Goal: Task Accomplishment & Management: Manage account settings

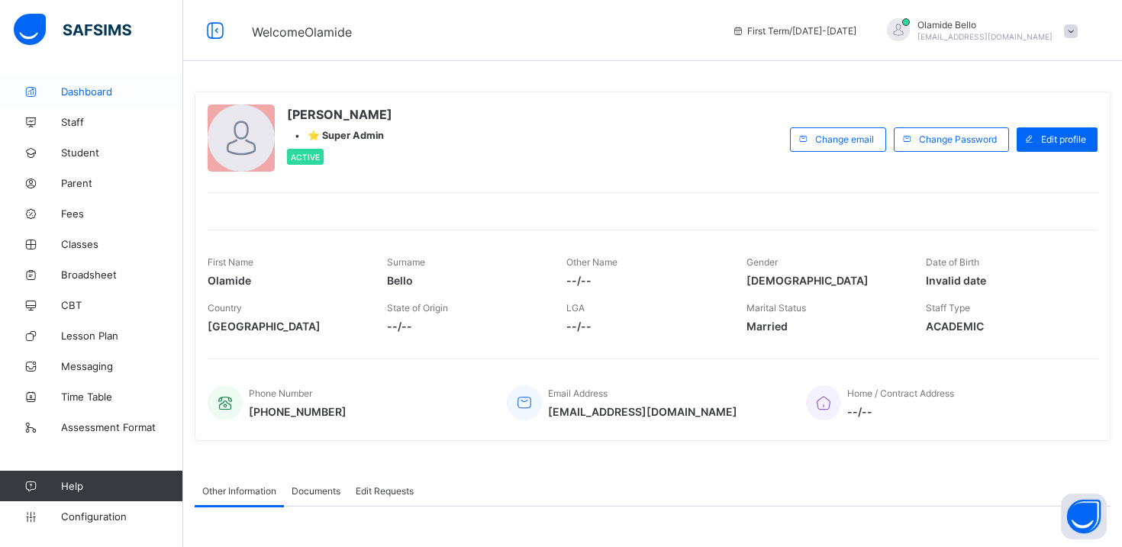
click at [105, 91] on span "Dashboard" at bounding box center [122, 91] width 122 height 12
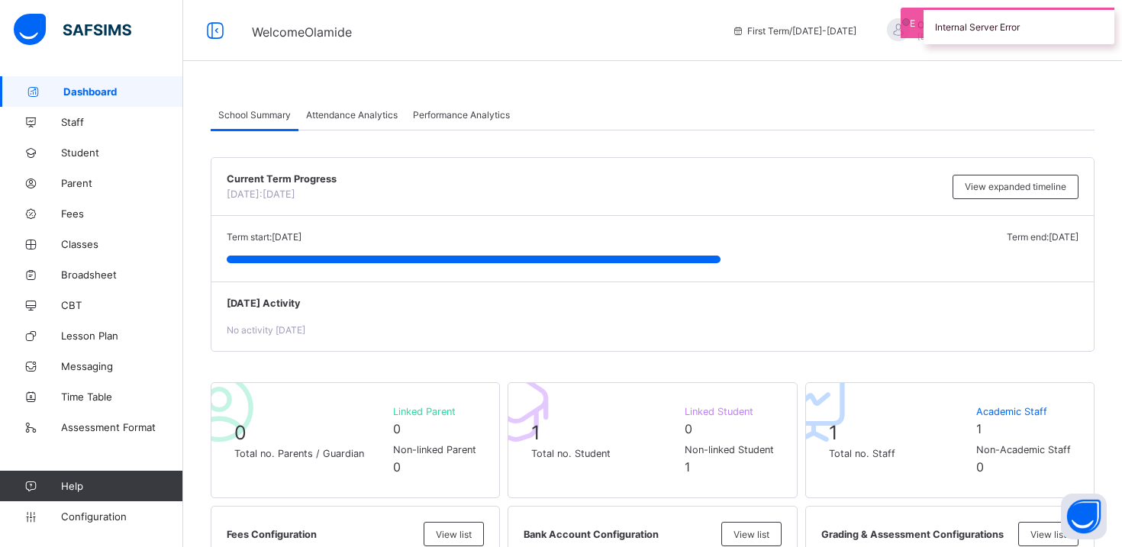
click at [923, 27] on div "Internal Server Error" at bounding box center [1018, 26] width 191 height 37
click at [1065, 33] on span at bounding box center [1071, 31] width 14 height 14
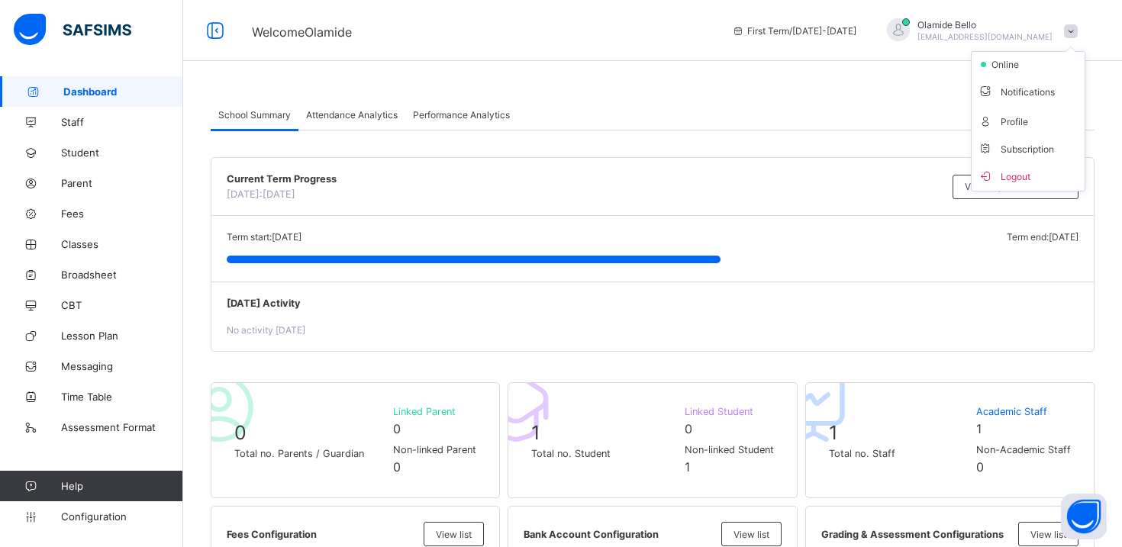
click at [827, 48] on div "First Term / [DATE]-[DATE]" at bounding box center [794, 30] width 140 height 61
drag, startPoint x: 797, startPoint y: 28, endPoint x: 919, endPoint y: 26, distance: 122.1
click at [864, 26] on div "First Term / [DATE]-[DATE]" at bounding box center [794, 30] width 140 height 61
click at [864, 45] on div "First Term / [DATE]-[DATE]" at bounding box center [794, 30] width 140 height 61
drag, startPoint x: 350, startPoint y: 195, endPoint x: 273, endPoint y: 195, distance: 76.3
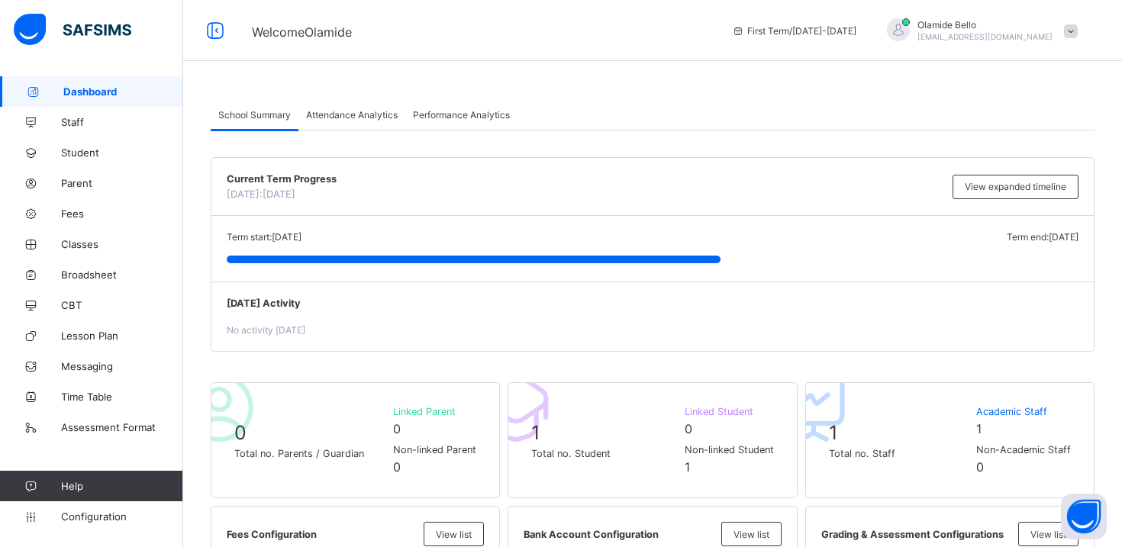
click at [273, 195] on div "Current Term Progress [DATE]: [DATE]" at bounding box center [586, 186] width 718 height 27
click at [382, 220] on div "Term start: [DATE] Term end: [DATE] [DATE]: [DATE]" at bounding box center [652, 249] width 882 height 66
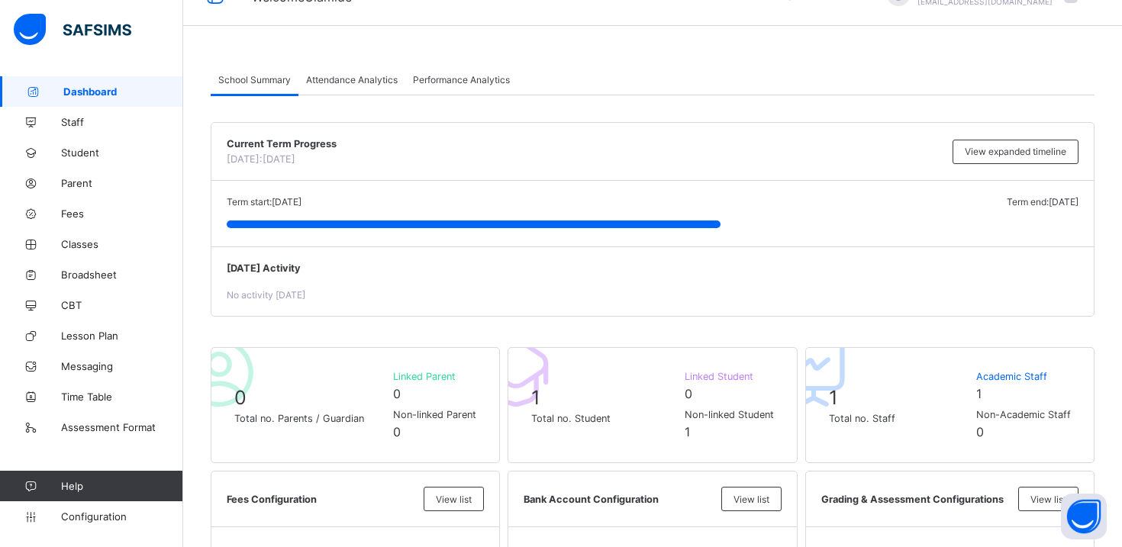
scroll to position [39, 0]
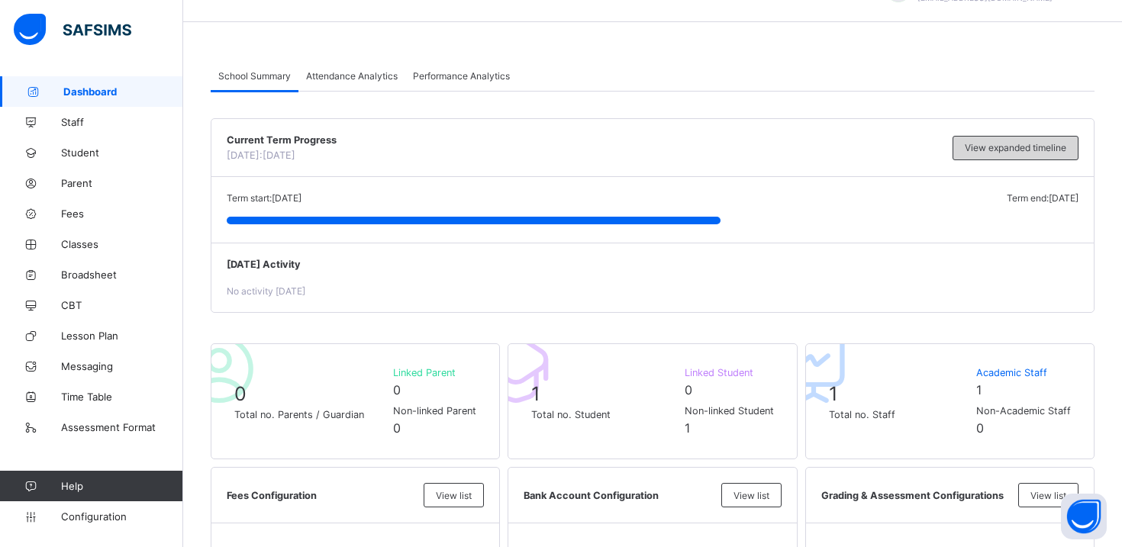
click at [965, 144] on span "View expanded timeline" at bounding box center [1016, 147] width 102 height 11
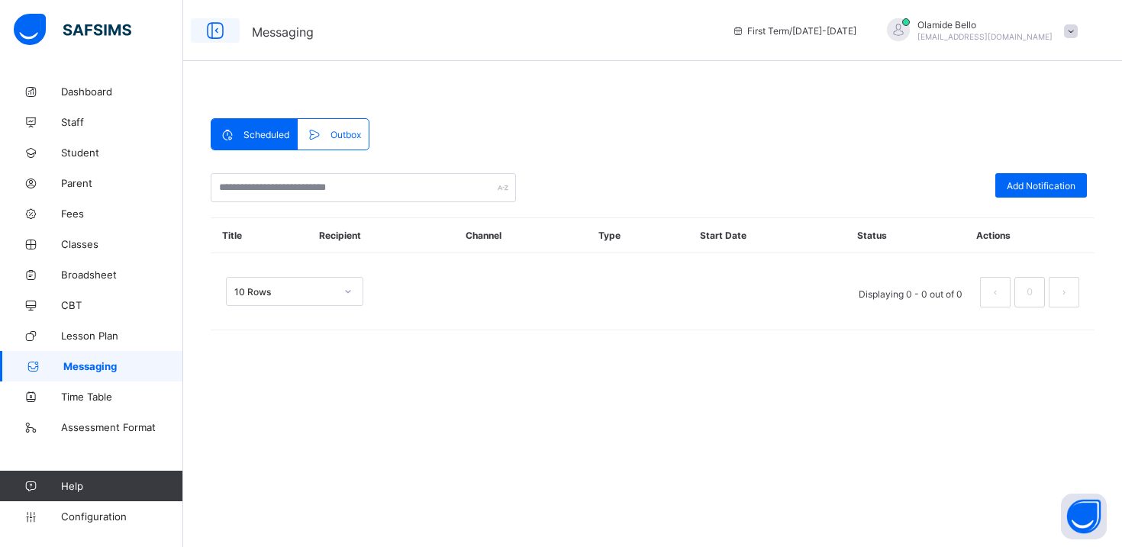
click at [221, 34] on icon at bounding box center [215, 31] width 26 height 22
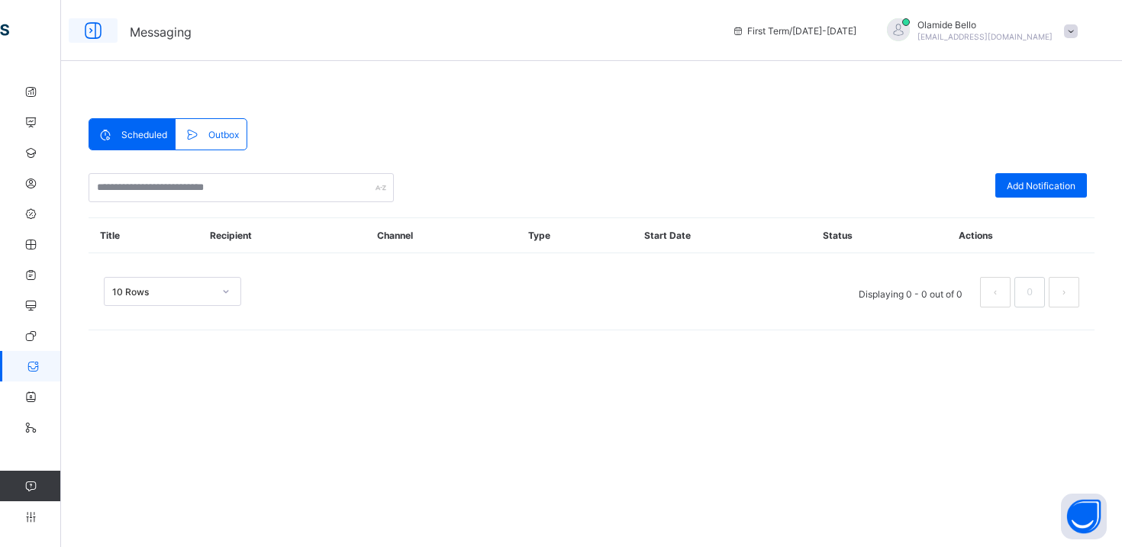
click at [91, 35] on icon at bounding box center [93, 31] width 26 height 22
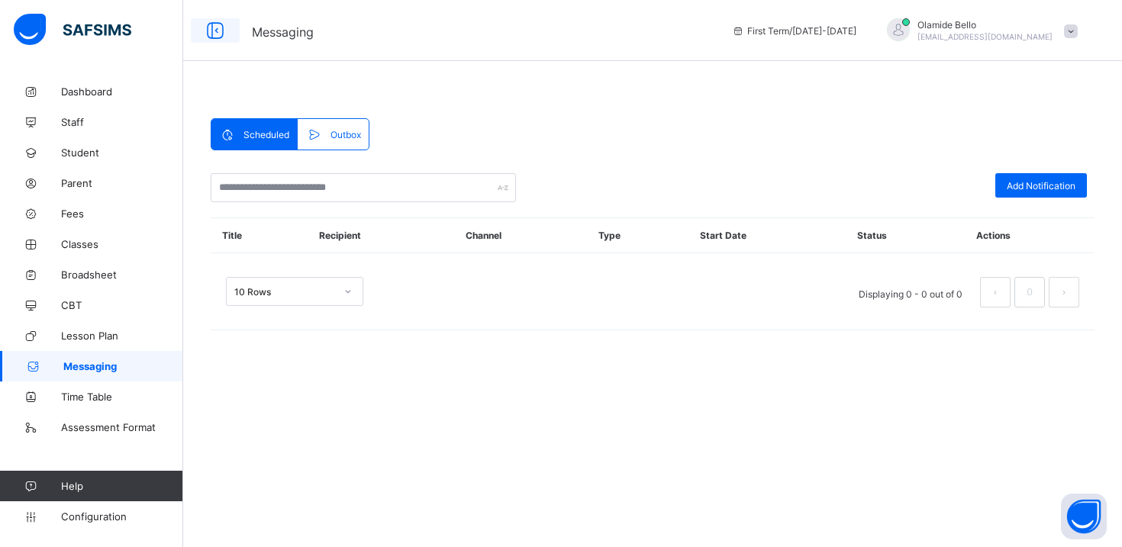
click at [215, 29] on icon at bounding box center [215, 31] width 26 height 22
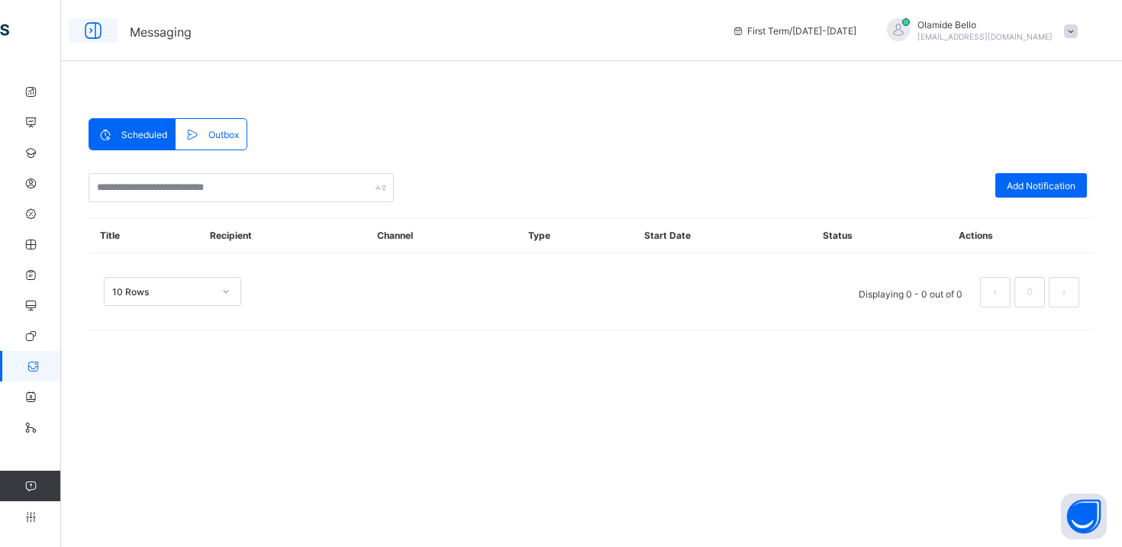
click at [95, 27] on icon at bounding box center [93, 31] width 26 height 22
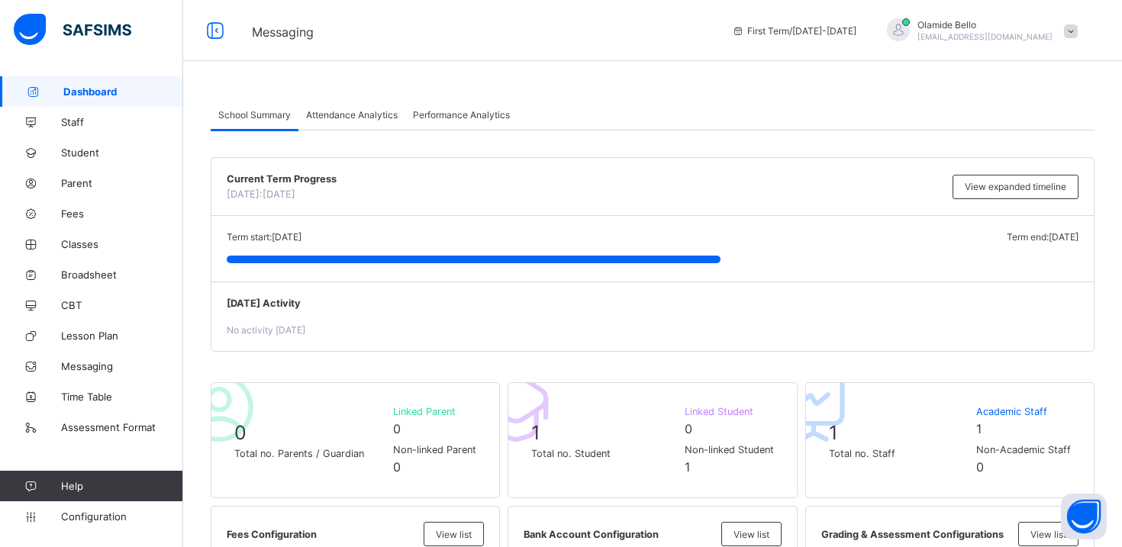
click at [579, 477] on div "1 Total no. Student Linked Student 0 Non-linked Student 1" at bounding box center [652, 440] width 289 height 116
click at [599, 453] on span "Total no. Student" at bounding box center [603, 453] width 145 height 11
click at [379, 111] on span "Attendance Analytics" at bounding box center [352, 114] width 92 height 11
click at [377, 114] on span "Attendance Analytics" at bounding box center [352, 114] width 92 height 11
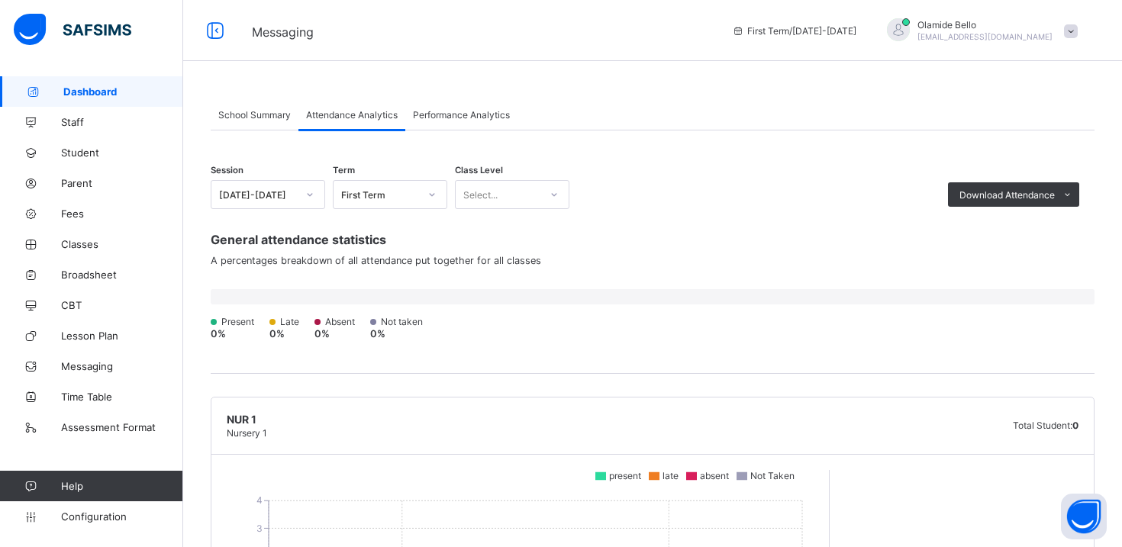
click at [435, 120] on div "Performance Analytics" at bounding box center [461, 114] width 112 height 31
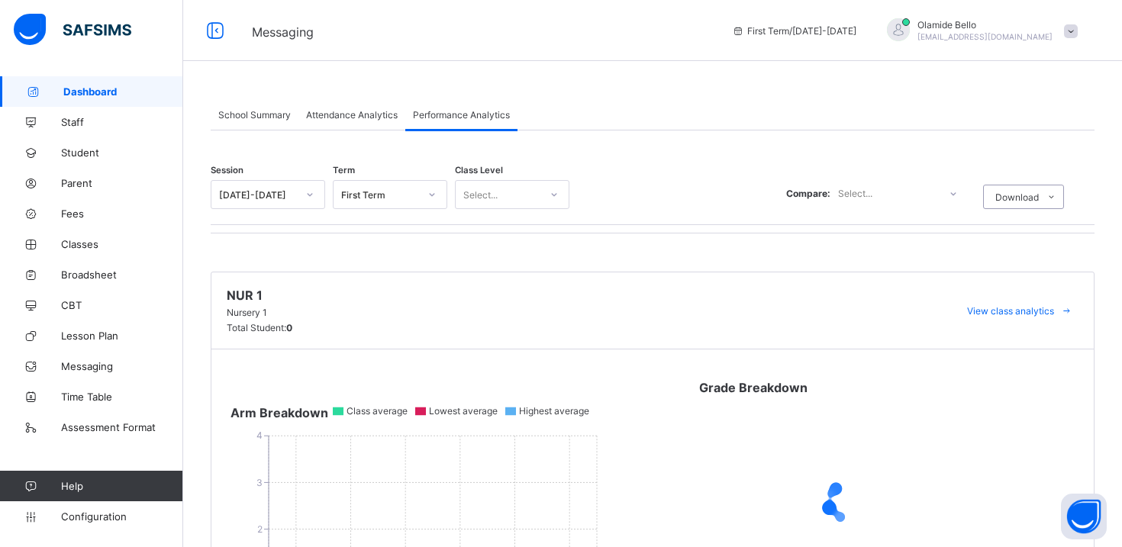
click at [346, 114] on span "Attendance Analytics" at bounding box center [352, 114] width 92 height 11
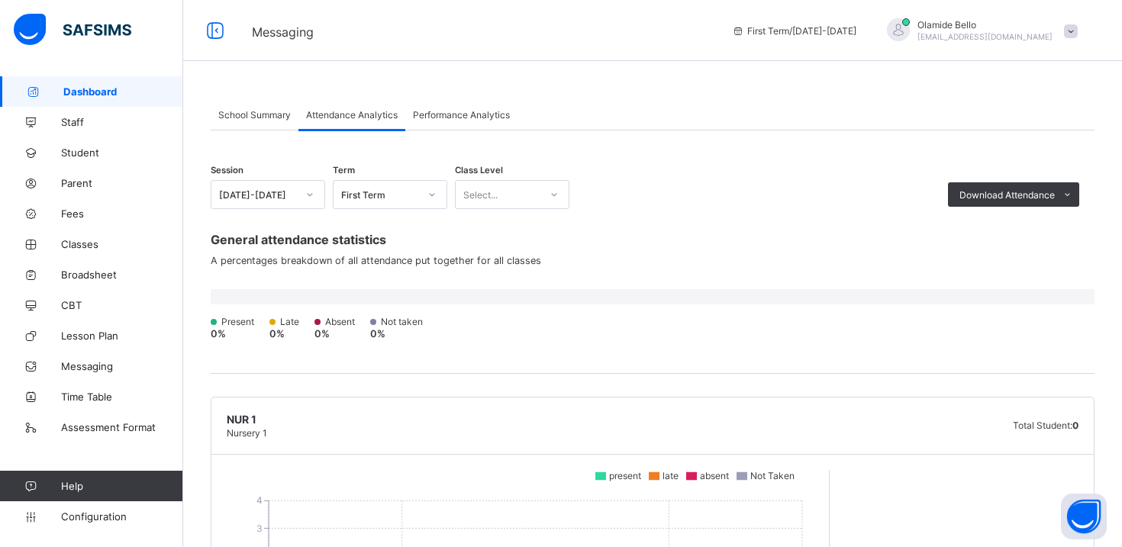
click at [446, 112] on span "Performance Analytics" at bounding box center [461, 114] width 97 height 11
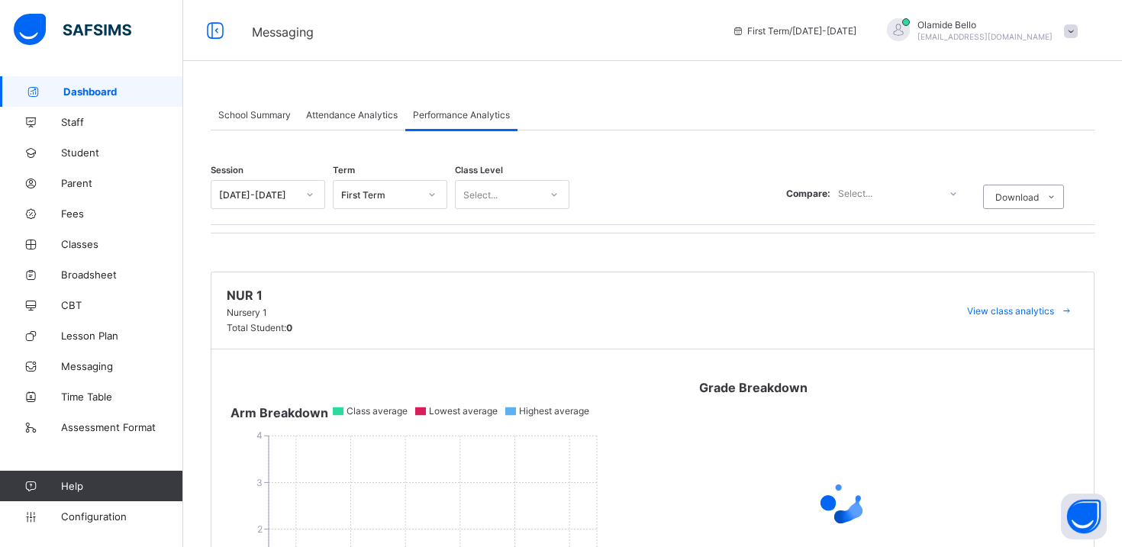
click at [382, 188] on div "First Term" at bounding box center [376, 194] width 84 height 21
click at [1026, 217] on ul "Performance Analysis Grade Analysis" at bounding box center [1043, 241] width 120 height 49
click at [212, 31] on icon at bounding box center [215, 31] width 26 height 22
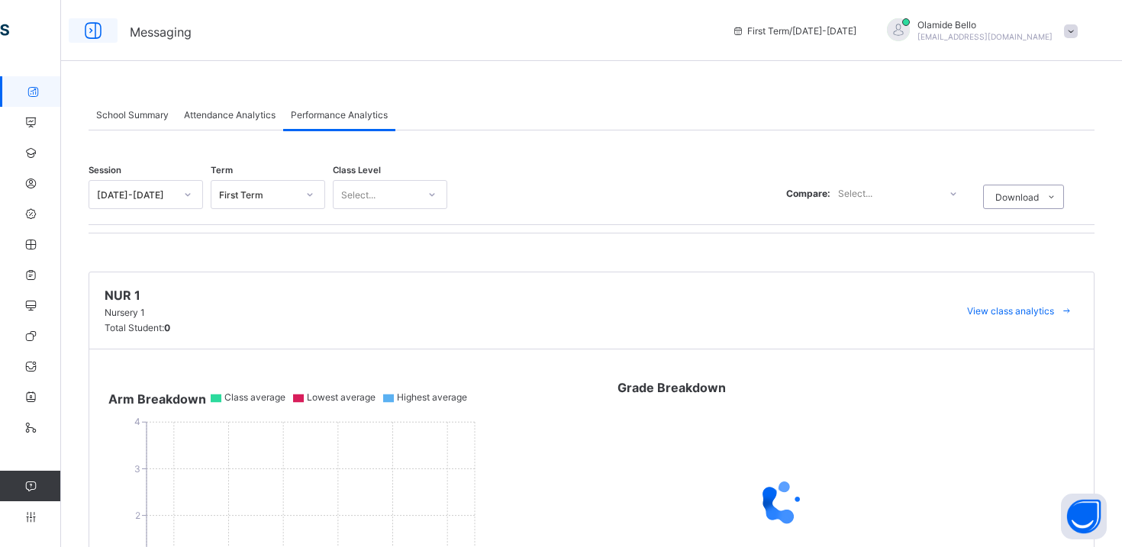
click at [101, 31] on icon at bounding box center [93, 31] width 26 height 22
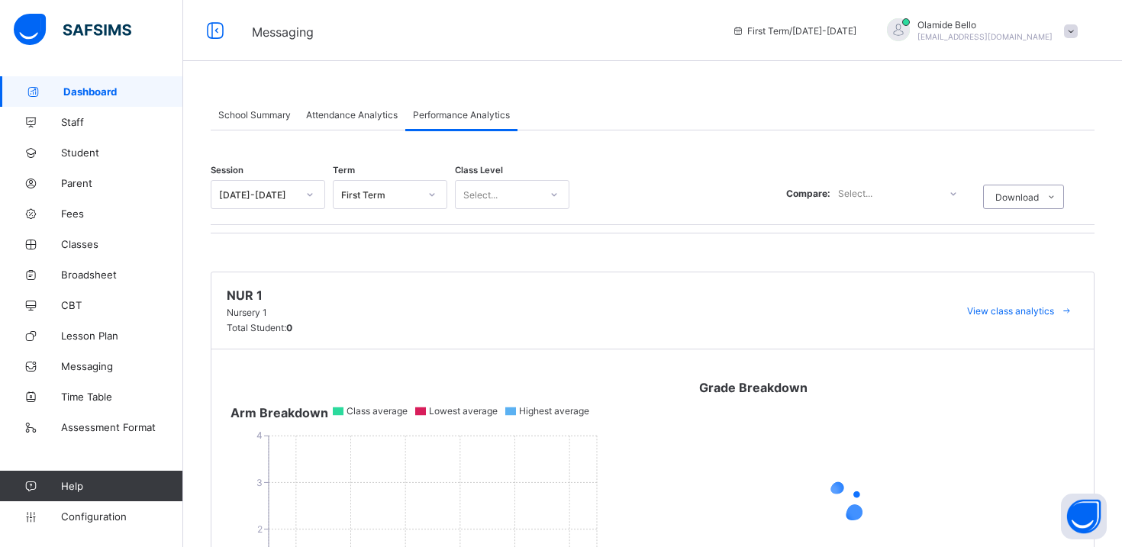
click at [256, 114] on span "School Summary" at bounding box center [254, 114] width 73 height 11
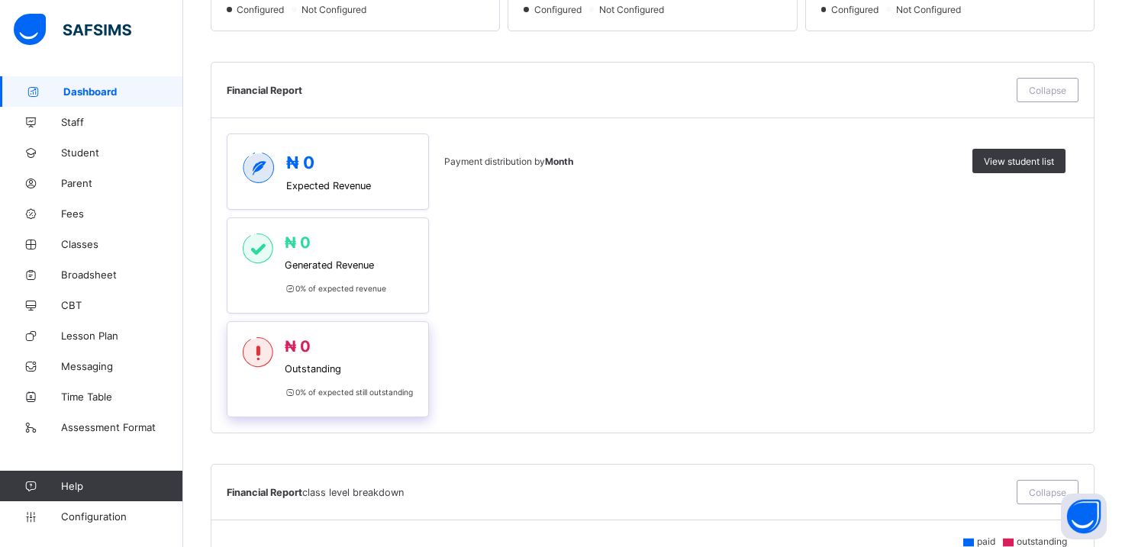
scroll to position [610, 0]
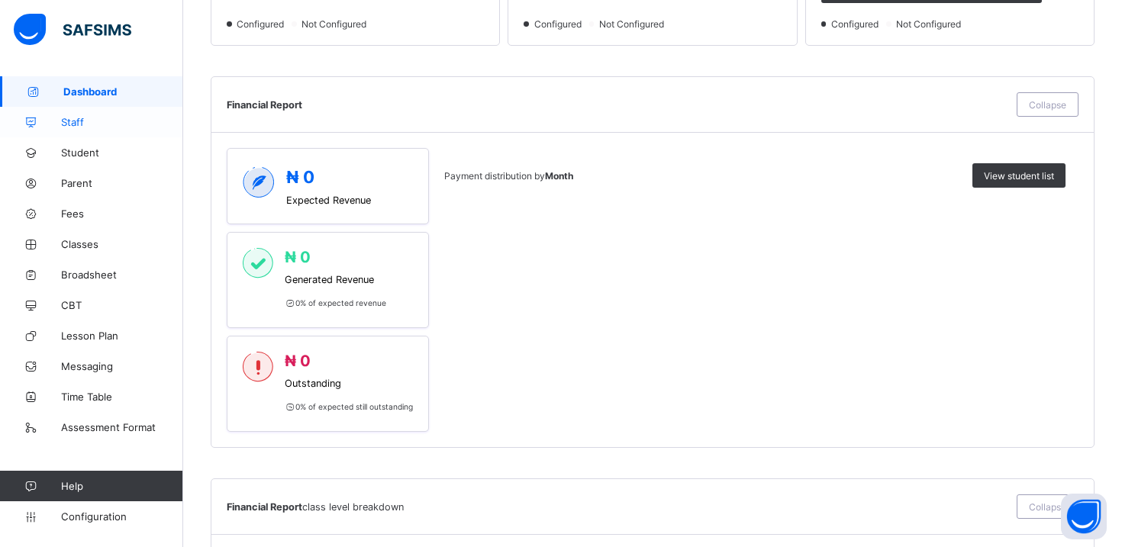
click at [87, 121] on span "Staff" at bounding box center [122, 122] width 122 height 12
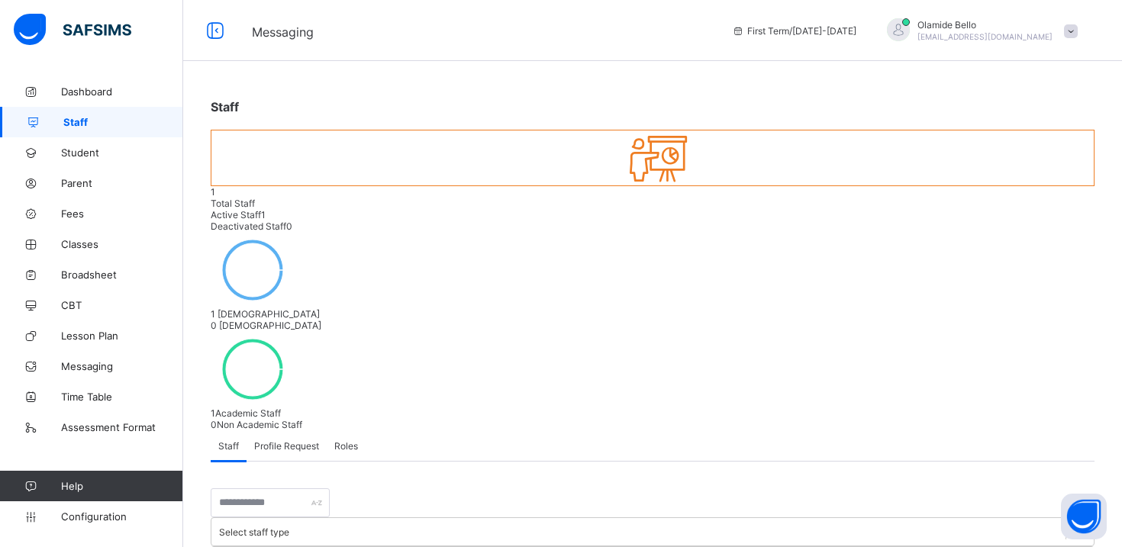
click at [308, 430] on div "Profile Request" at bounding box center [287, 445] width 80 height 31
click at [345, 440] on span "Roles" at bounding box center [346, 445] width 24 height 11
click at [226, 440] on span "Staff" at bounding box center [228, 445] width 21 height 11
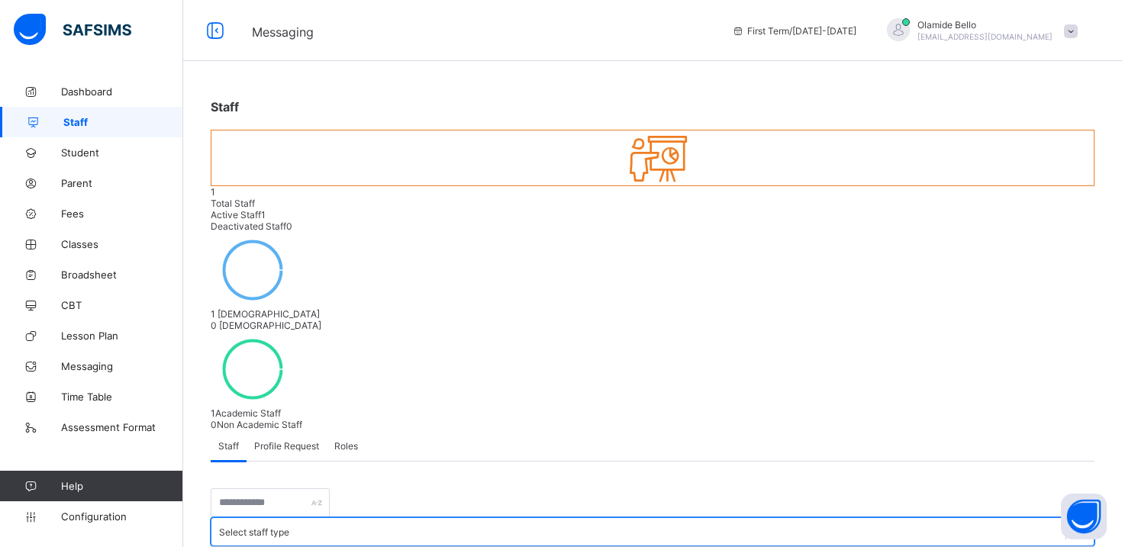
click at [1066, 518] on div at bounding box center [1079, 531] width 27 height 27
click at [282, 527] on div "Non Academic" at bounding box center [250, 532] width 63 height 11
click at [262, 527] on div "Academic" at bounding box center [240, 532] width 43 height 11
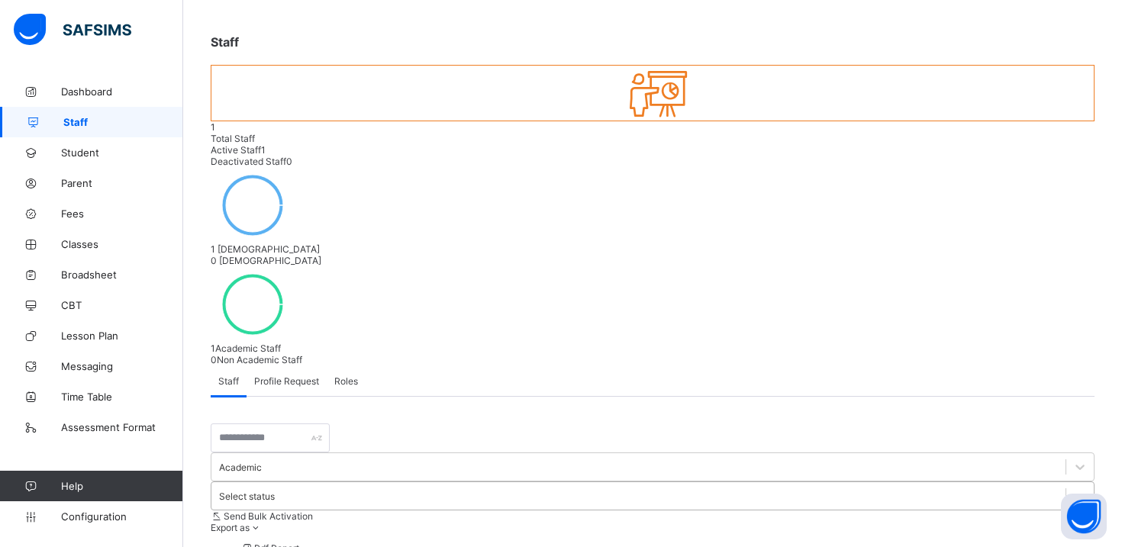
click at [275, 491] on div "Select status" at bounding box center [247, 496] width 56 height 11
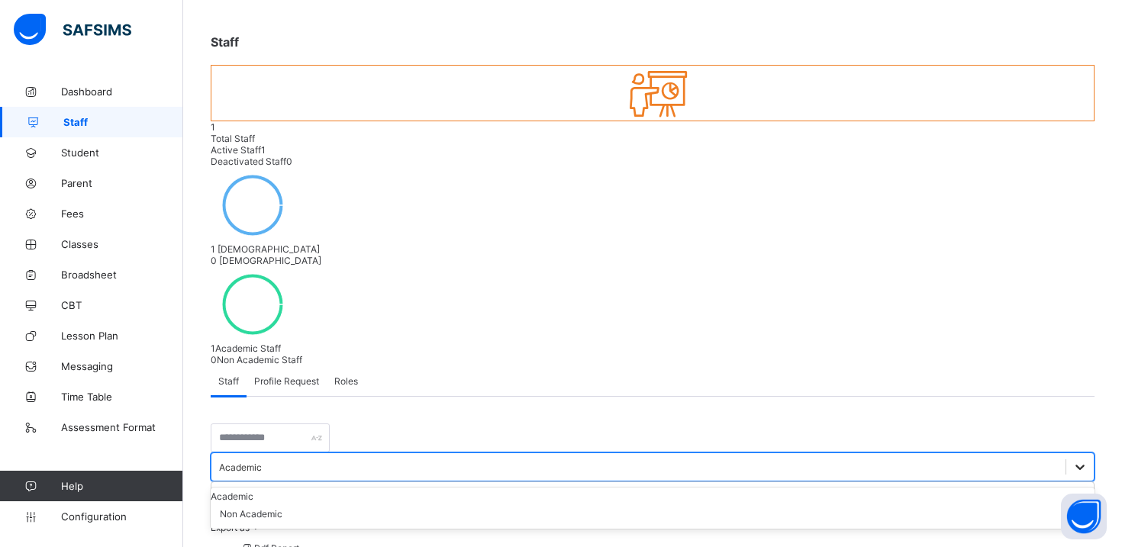
click at [1066, 453] on div at bounding box center [1079, 466] width 27 height 27
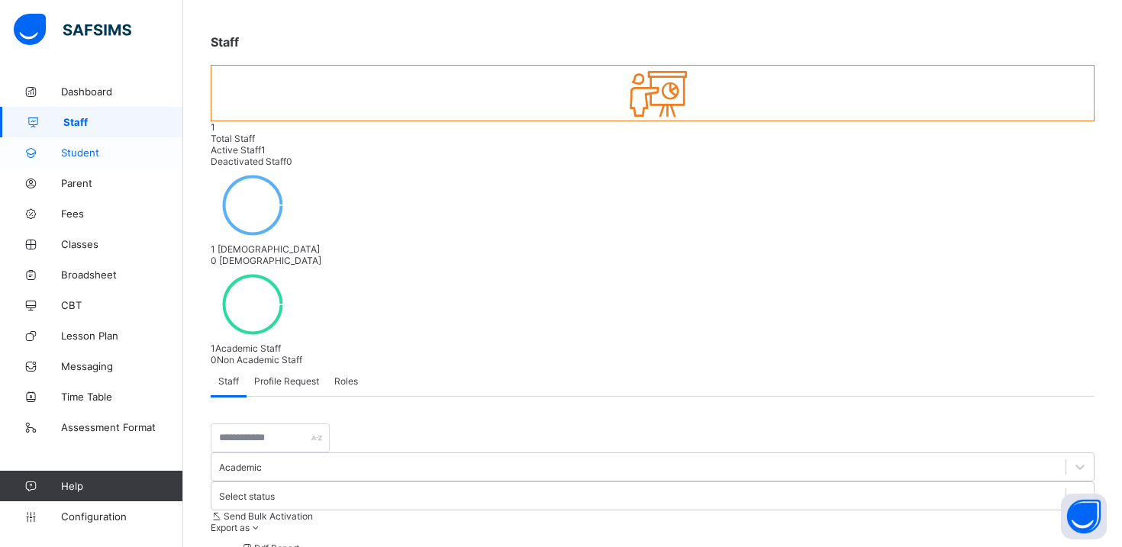
click at [104, 154] on span "Student" at bounding box center [122, 153] width 122 height 12
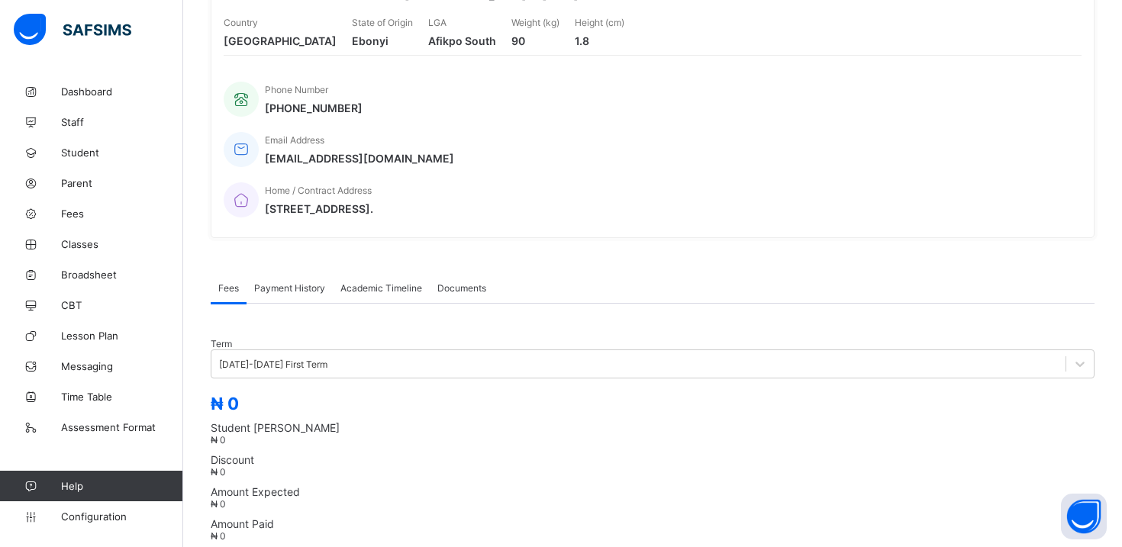
scroll to position [246, 0]
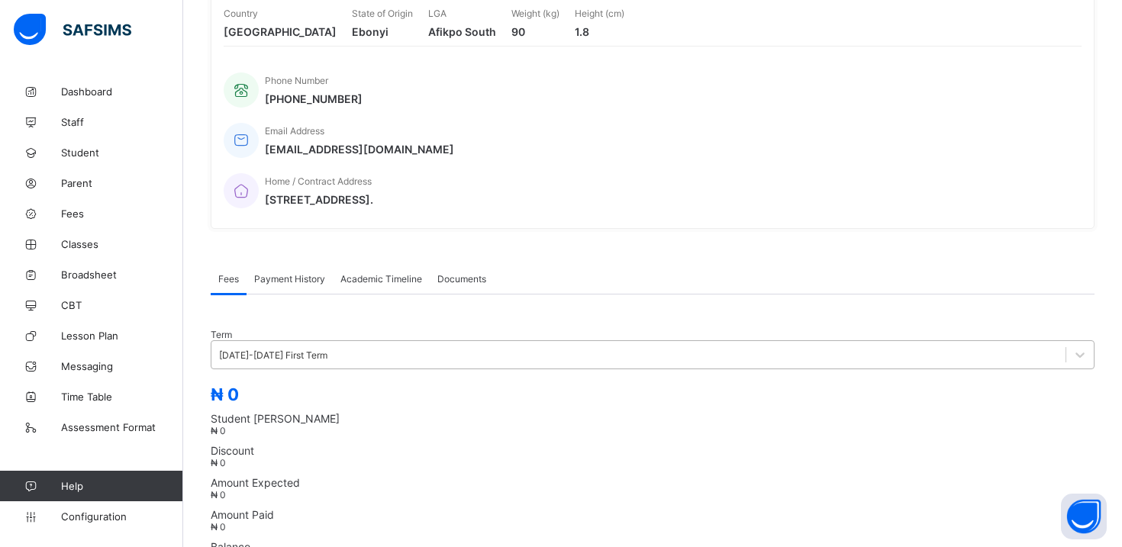
click at [327, 350] on div "[DATE]-[DATE] First Term" at bounding box center [273, 355] width 108 height 11
click at [889, 321] on div "Term [DATE]-[DATE] First Term ₦ 0 Student Bill ₦ 0 Discount ₦ 0 Amount Expected…" at bounding box center [653, 542] width 884 height 442
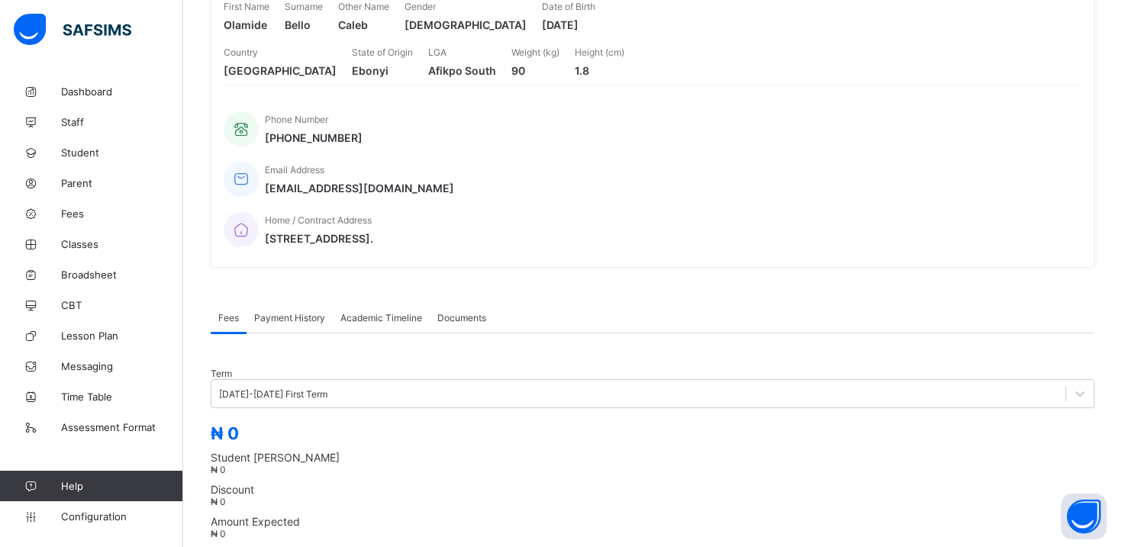
scroll to position [214, 0]
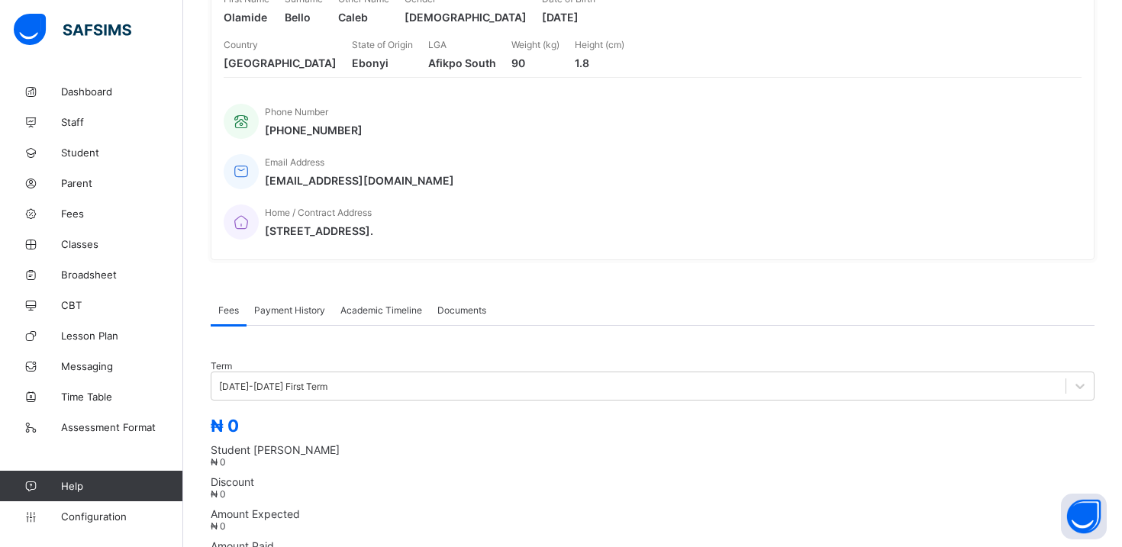
click at [463, 305] on span "Documents" at bounding box center [461, 310] width 49 height 11
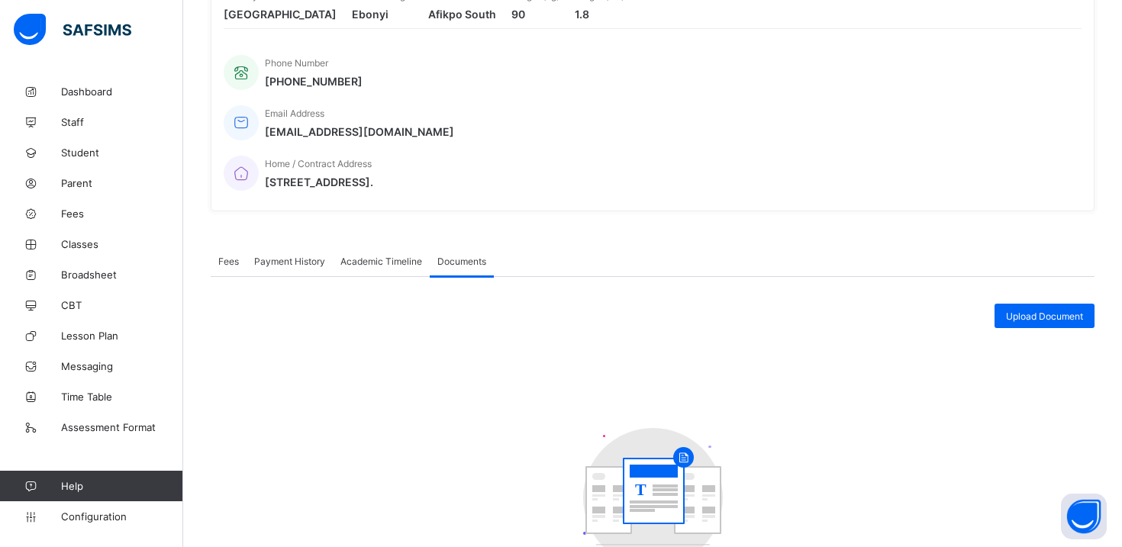
scroll to position [234, 0]
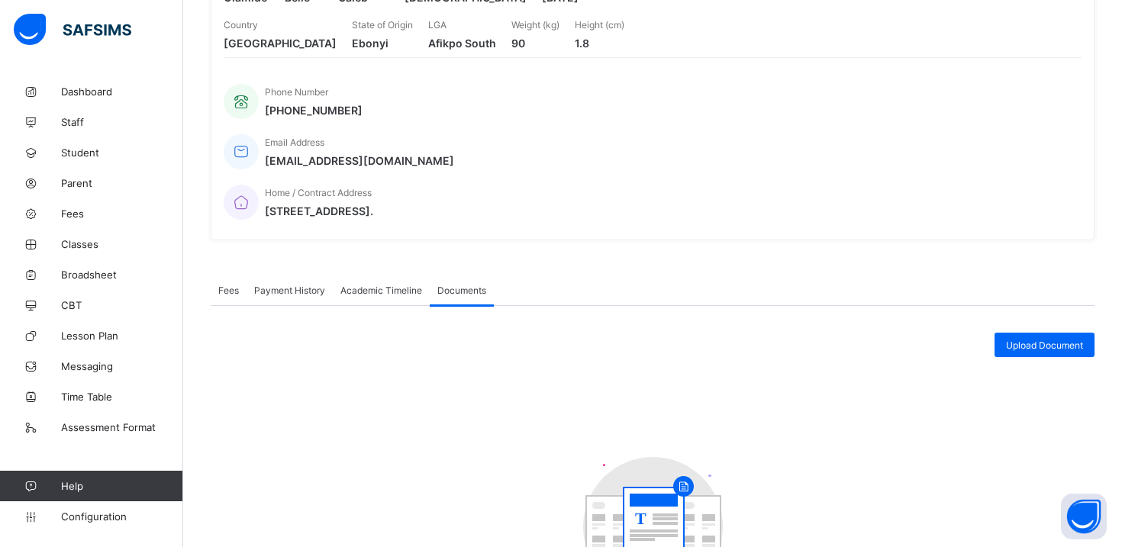
click at [393, 285] on span "Academic Timeline" at bounding box center [381, 290] width 82 height 11
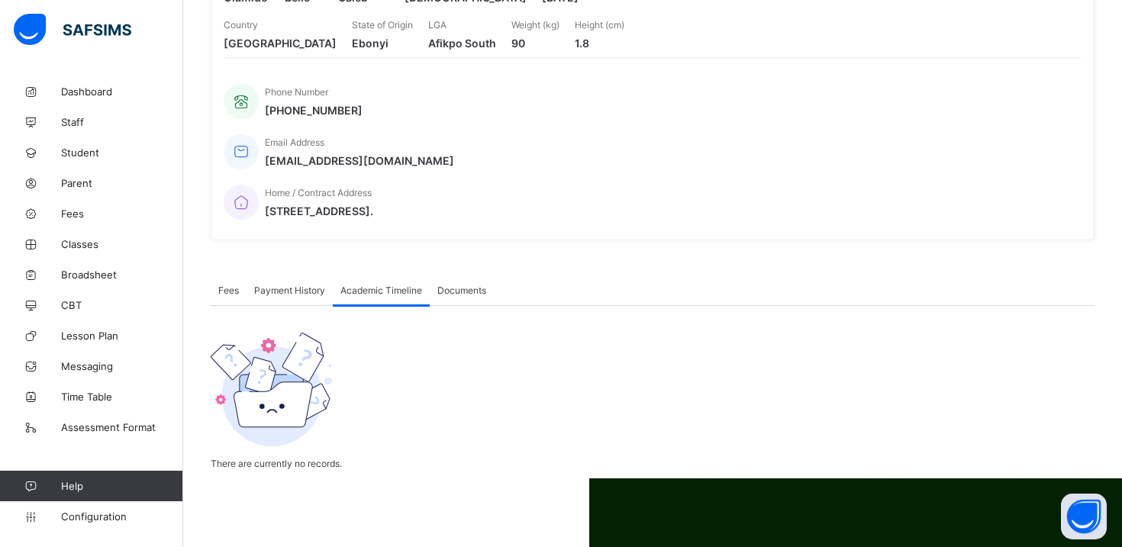
click at [295, 285] on span "Payment History" at bounding box center [289, 290] width 71 height 11
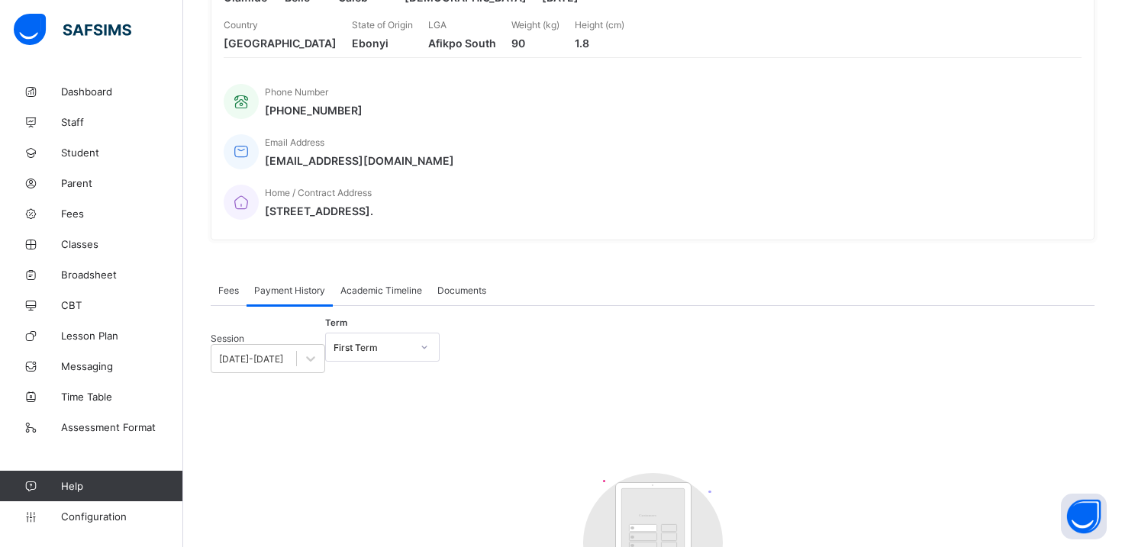
click at [224, 285] on span "Fees" at bounding box center [228, 290] width 21 height 11
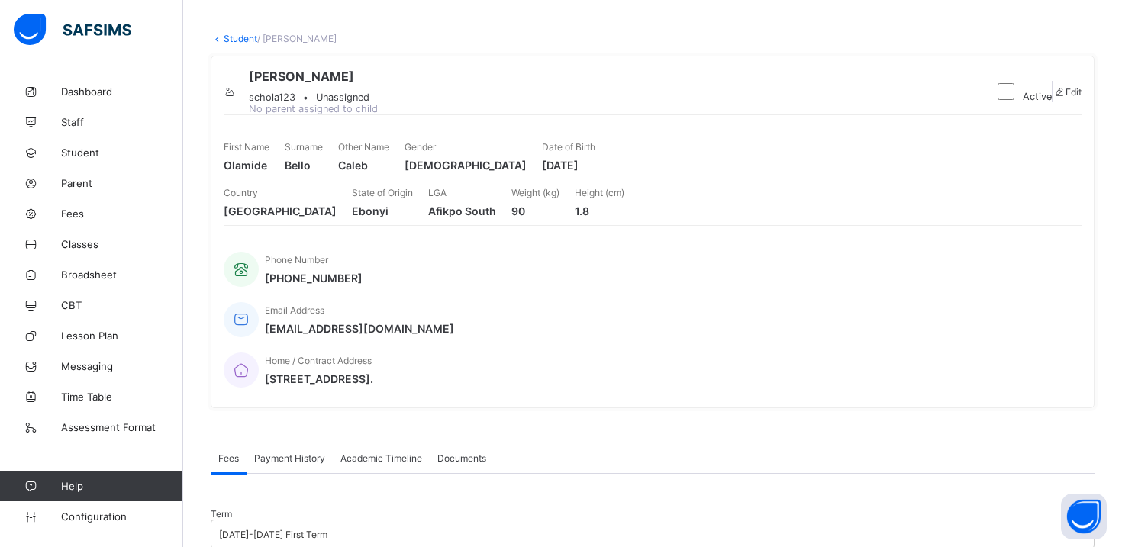
scroll to position [0, 0]
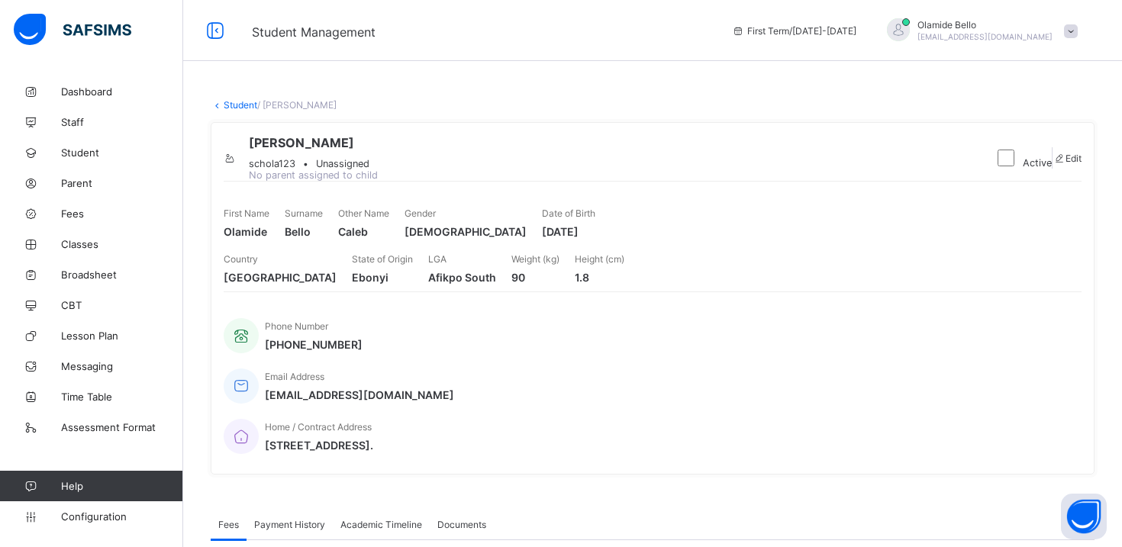
click at [218, 103] on icon at bounding box center [217, 104] width 13 height 11
click at [224, 104] on link "Student" at bounding box center [241, 104] width 34 height 11
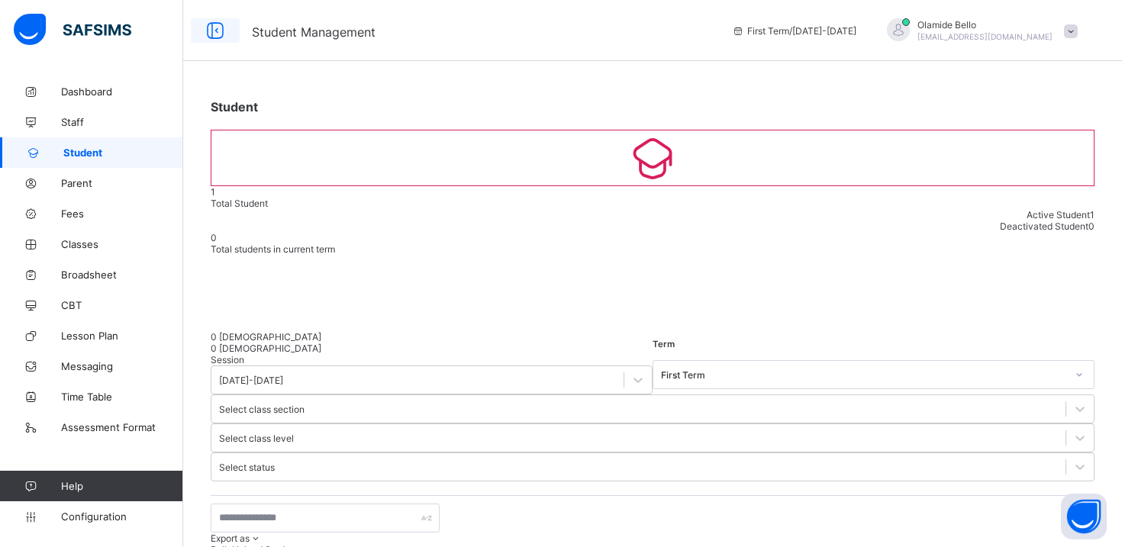
click at [207, 32] on icon at bounding box center [215, 31] width 26 height 22
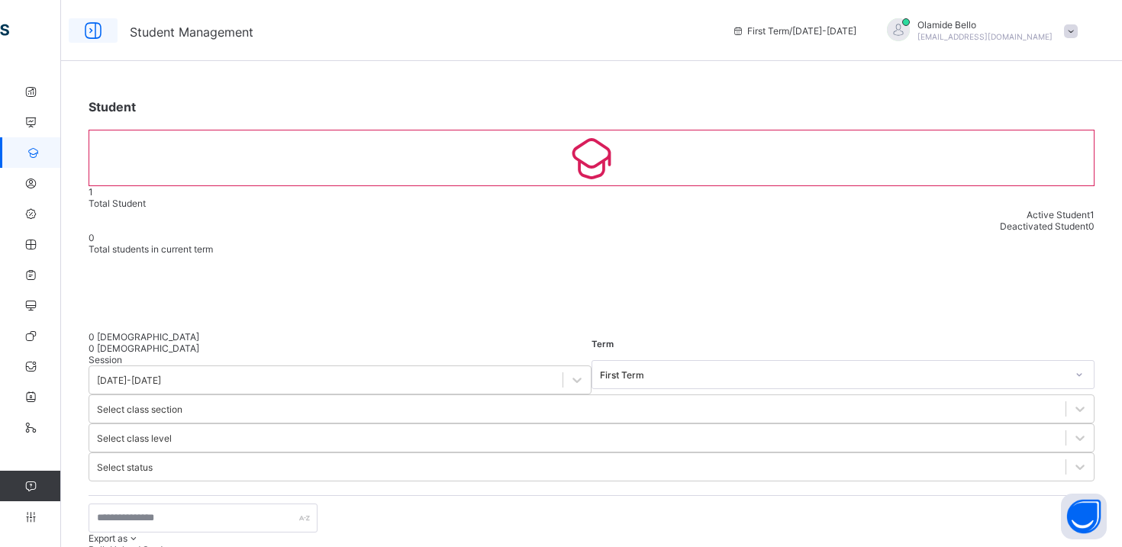
click at [98, 29] on icon at bounding box center [93, 31] width 26 height 22
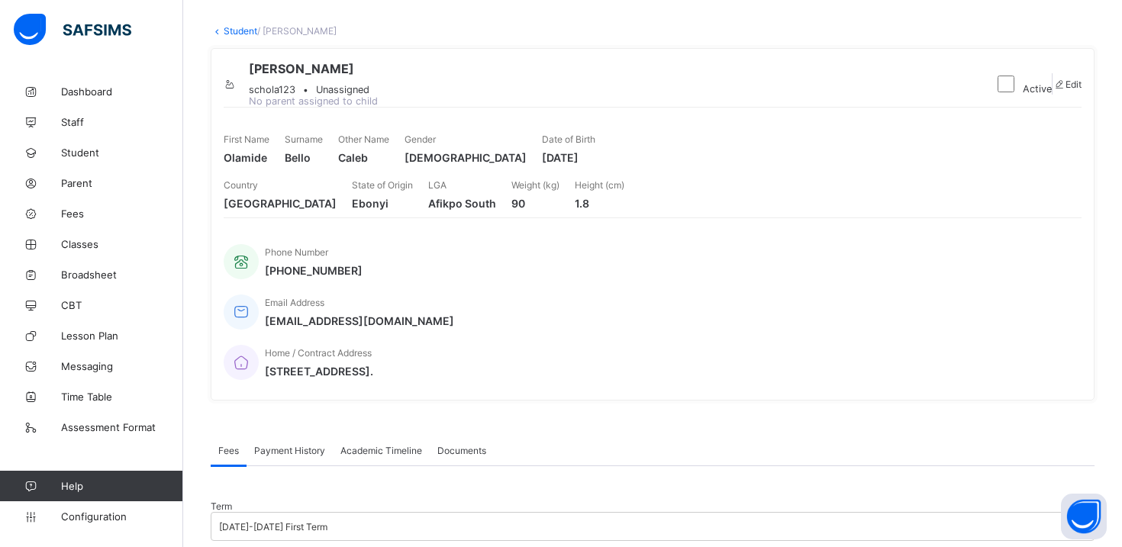
scroll to position [86, 0]
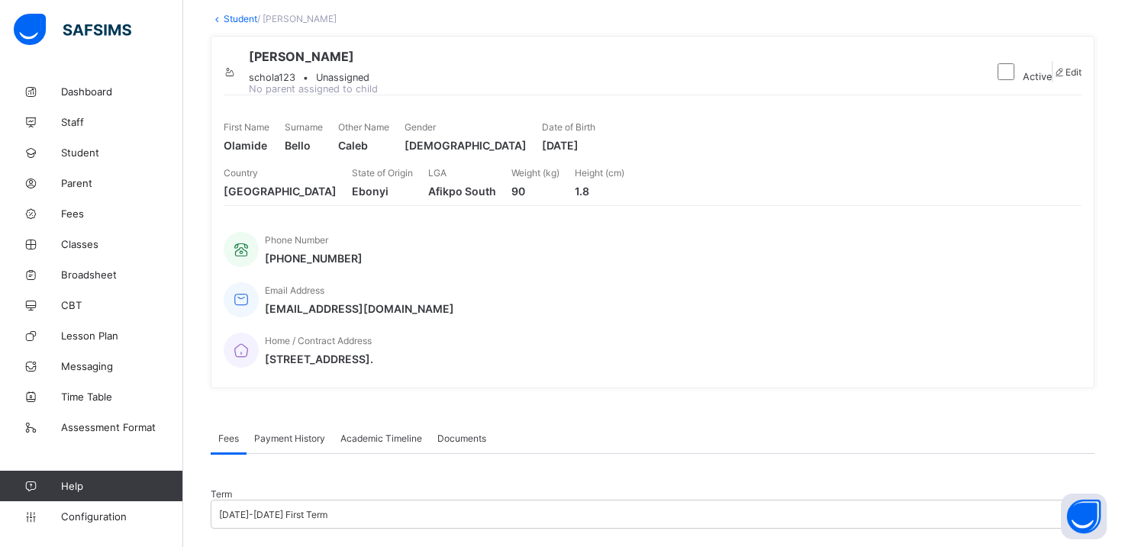
click at [237, 67] on icon at bounding box center [230, 71] width 13 height 11
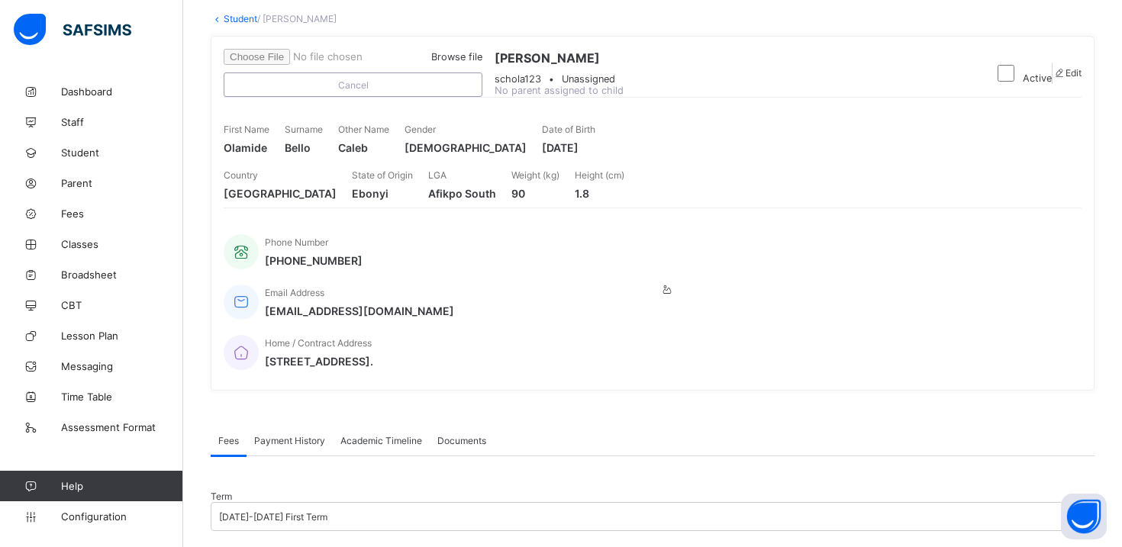
scroll to position [0, 0]
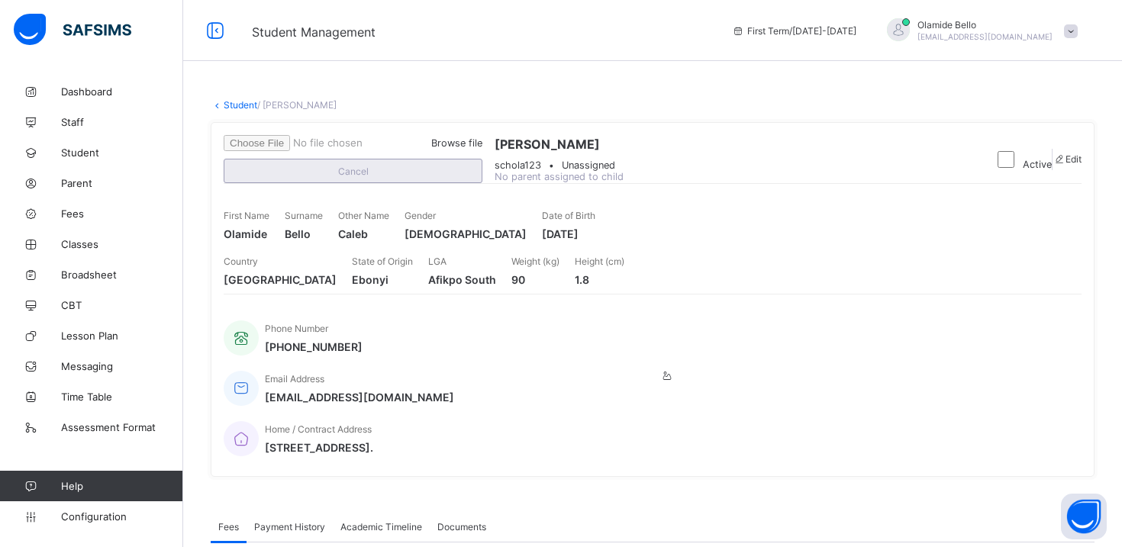
click at [482, 183] on div "Cancel" at bounding box center [353, 171] width 259 height 24
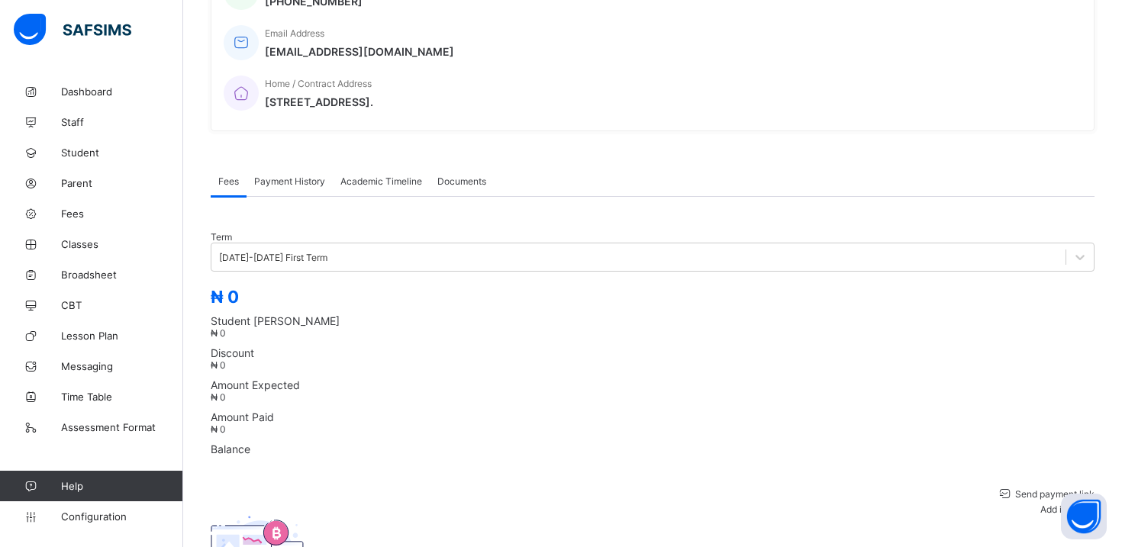
scroll to position [341, 0]
click at [295, 178] on span "Payment History" at bounding box center [289, 183] width 71 height 11
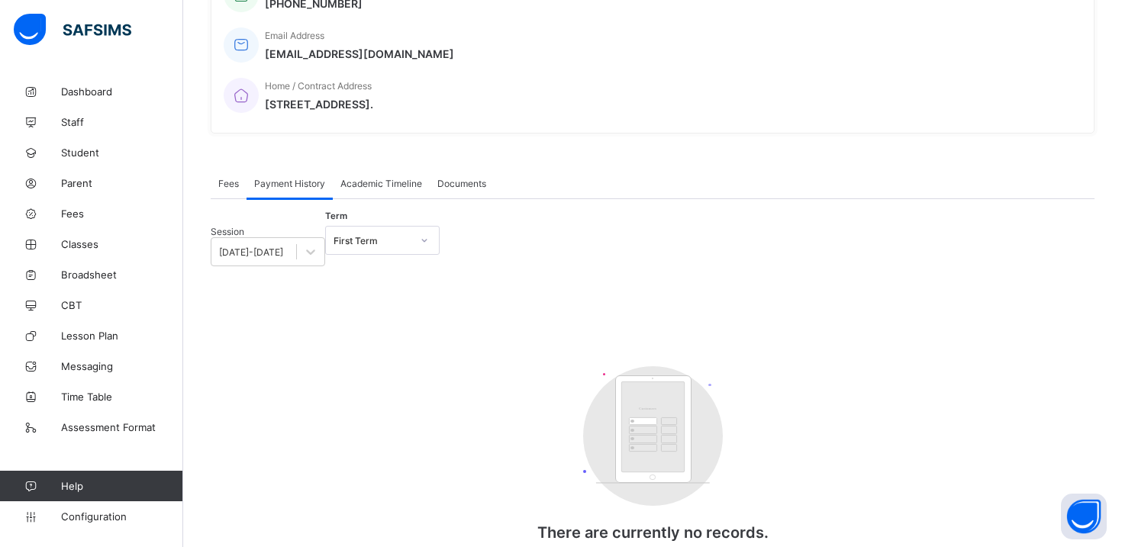
click at [353, 178] on span "Academic Timeline" at bounding box center [381, 183] width 82 height 11
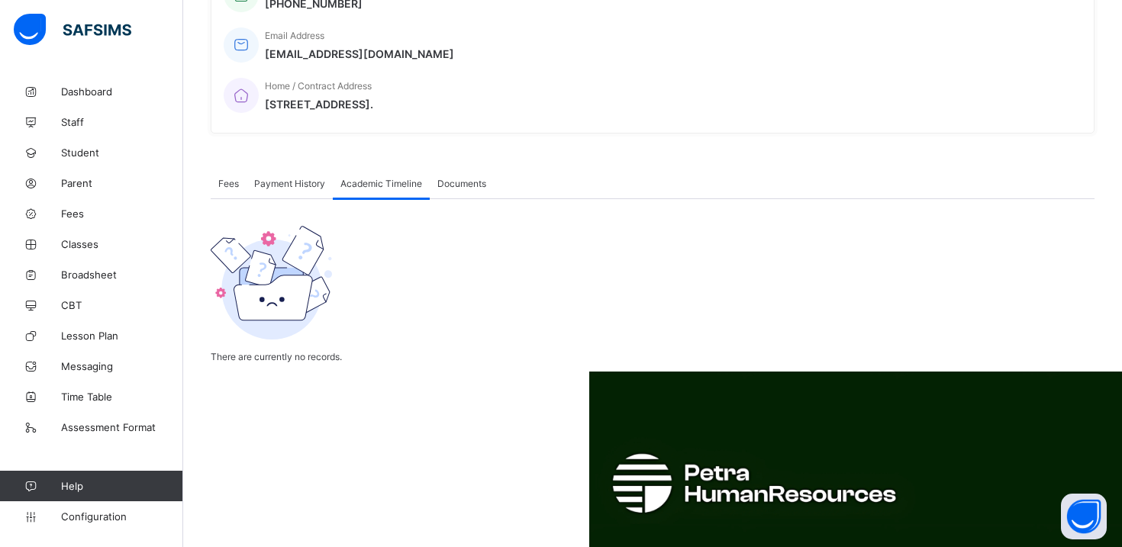
scroll to position [323, 0]
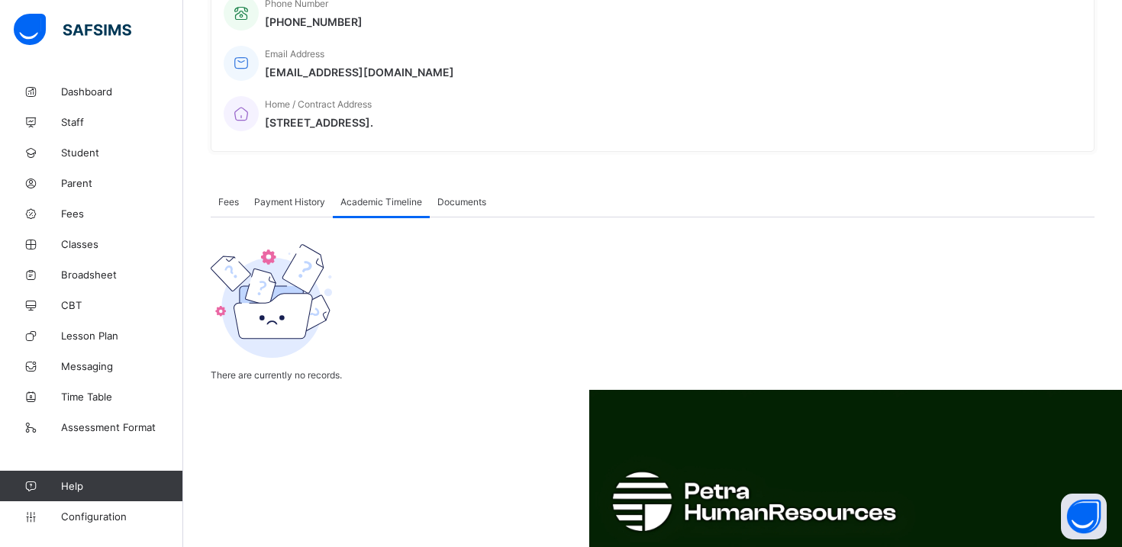
click at [459, 186] on div "Documents" at bounding box center [462, 201] width 64 height 31
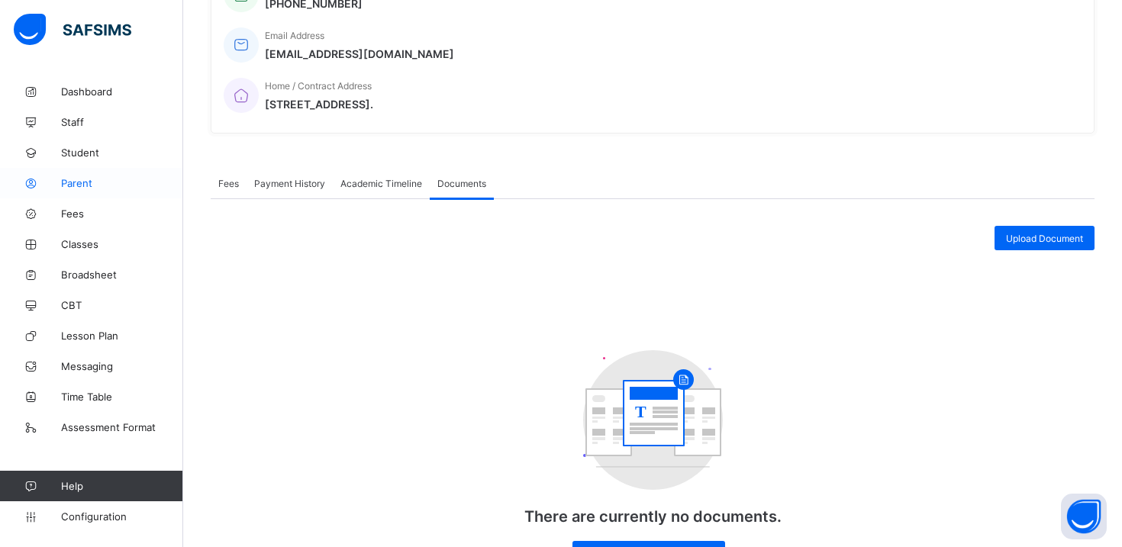
click at [78, 182] on span "Parent" at bounding box center [122, 183] width 122 height 12
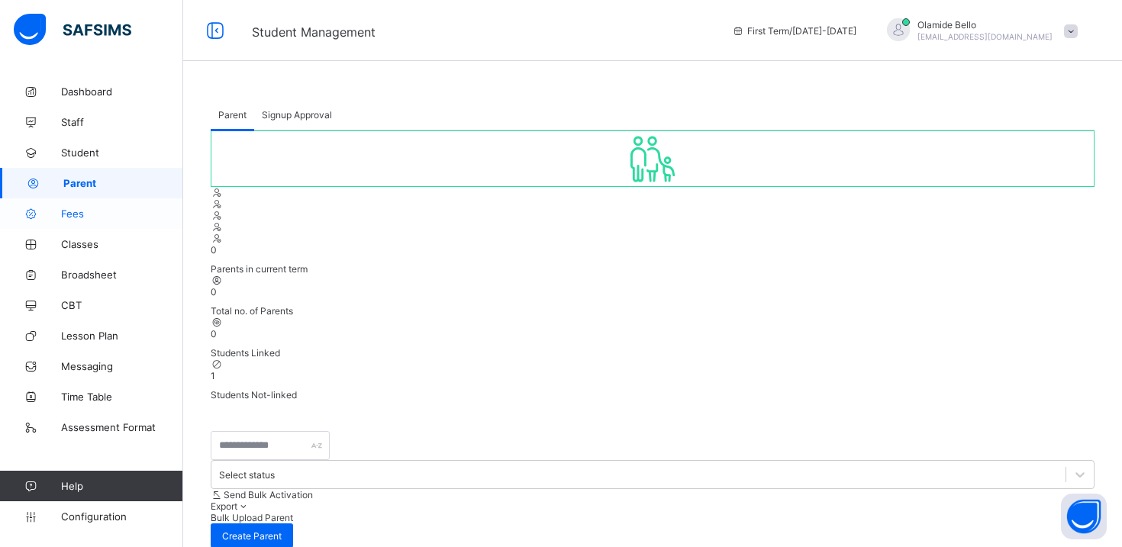
click at [85, 218] on span "Fees" at bounding box center [122, 214] width 122 height 12
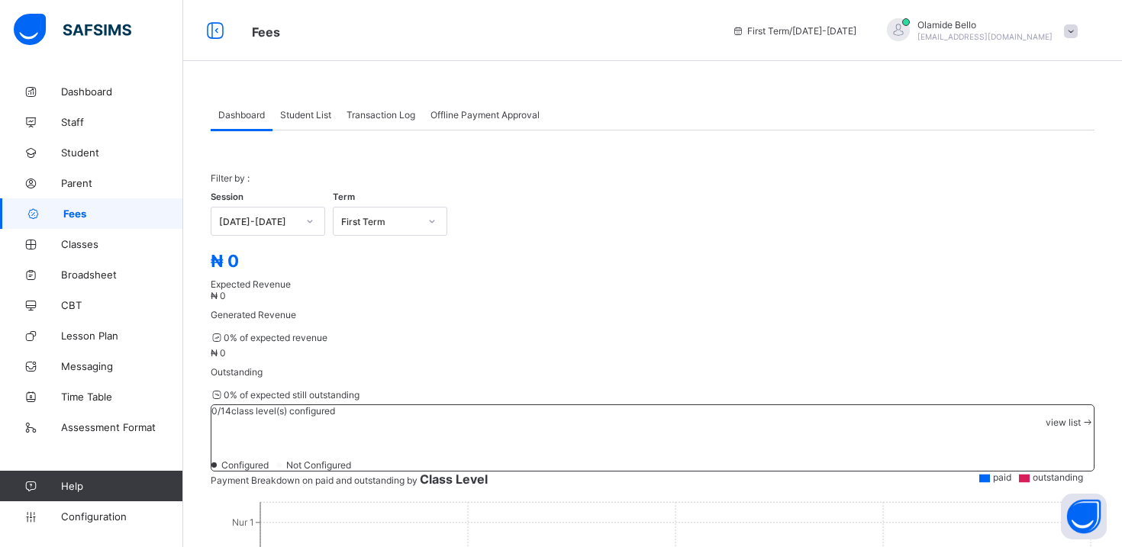
click at [308, 118] on span "Student List" at bounding box center [305, 114] width 51 height 11
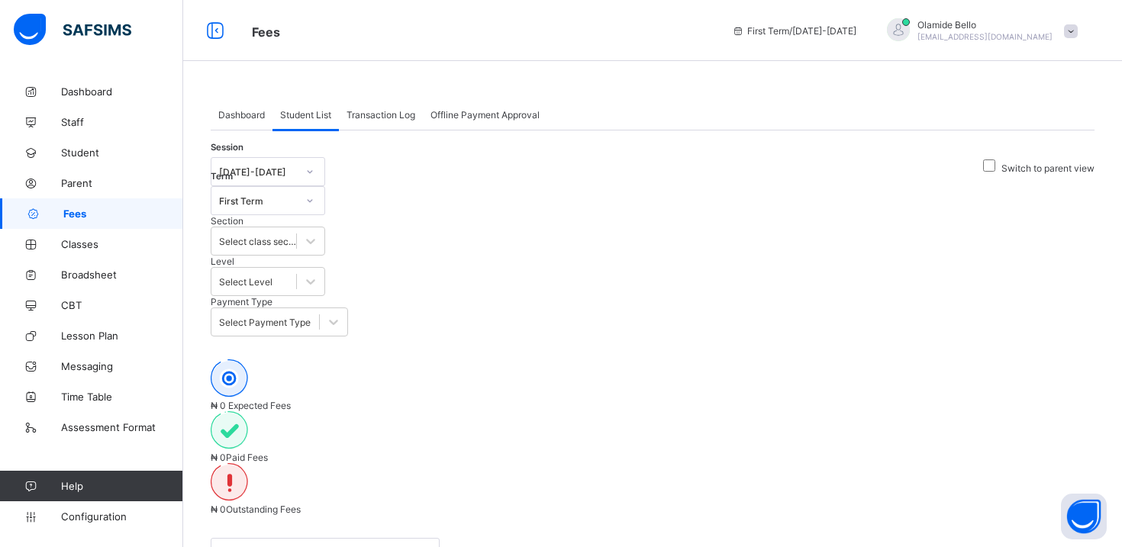
click at [264, 109] on span "Dashboard" at bounding box center [241, 114] width 47 height 11
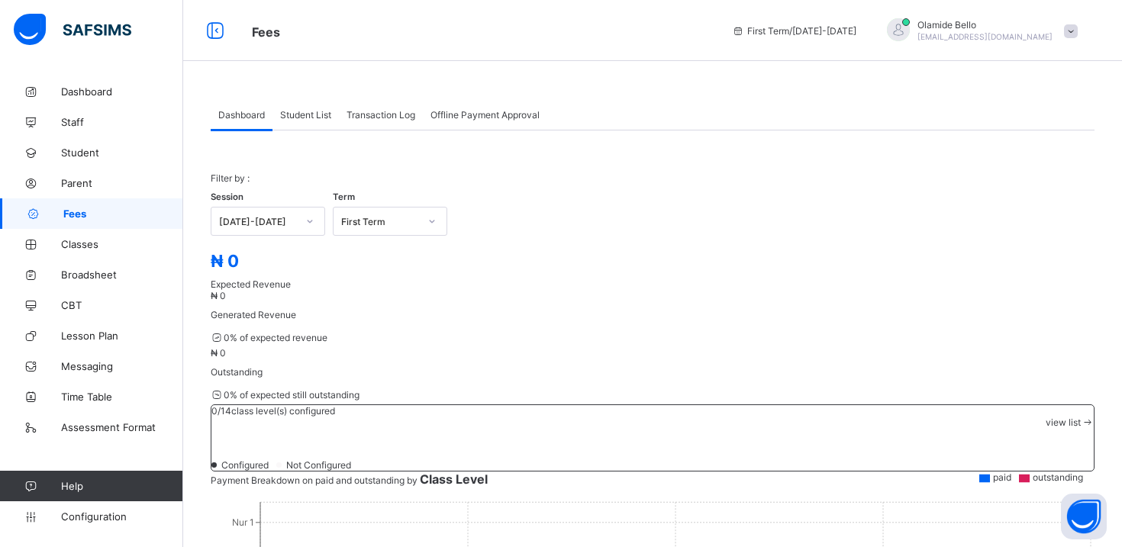
click at [294, 109] on span "Student List" at bounding box center [305, 114] width 51 height 11
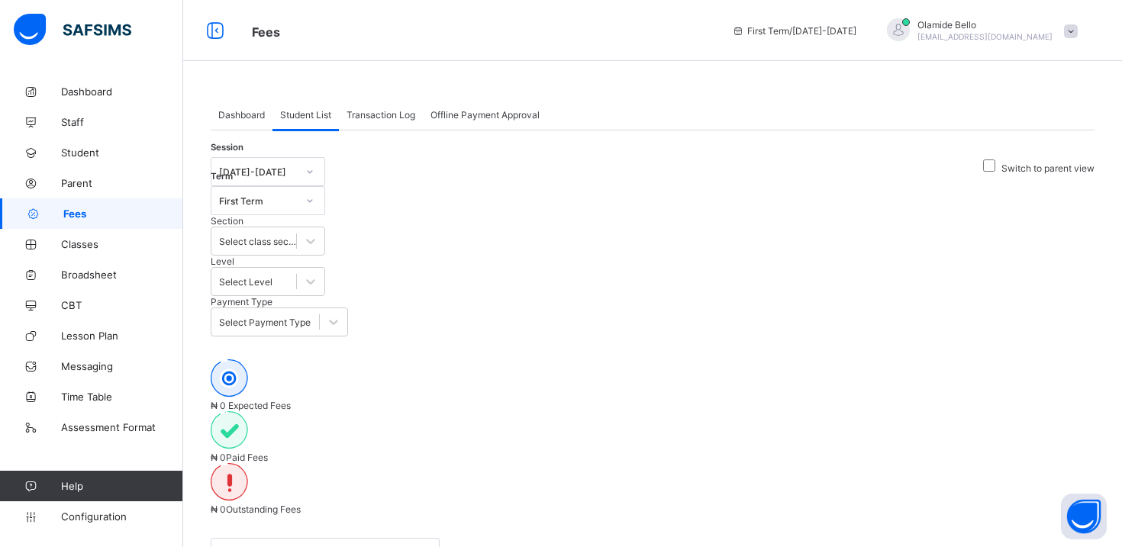
click at [254, 113] on span "Dashboard" at bounding box center [241, 114] width 47 height 11
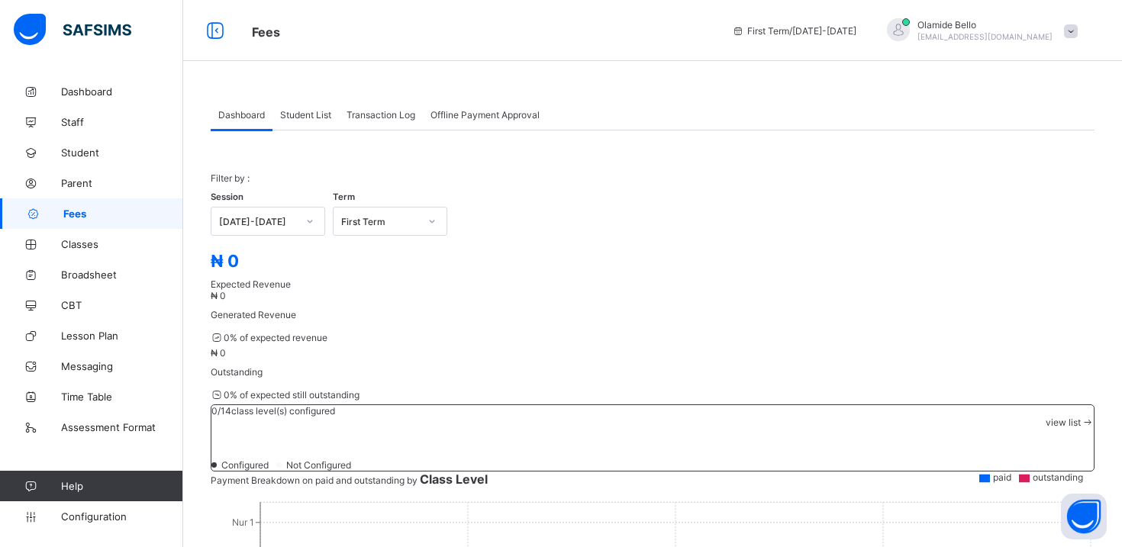
click at [308, 111] on span "Student List" at bounding box center [305, 114] width 51 height 11
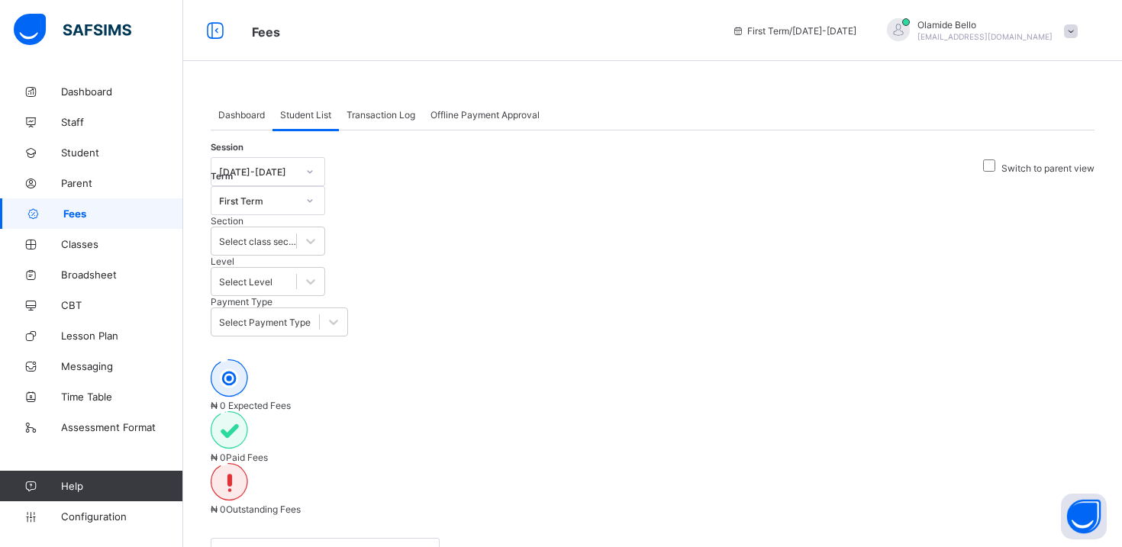
click at [373, 115] on span "Transaction Log" at bounding box center [380, 114] width 69 height 11
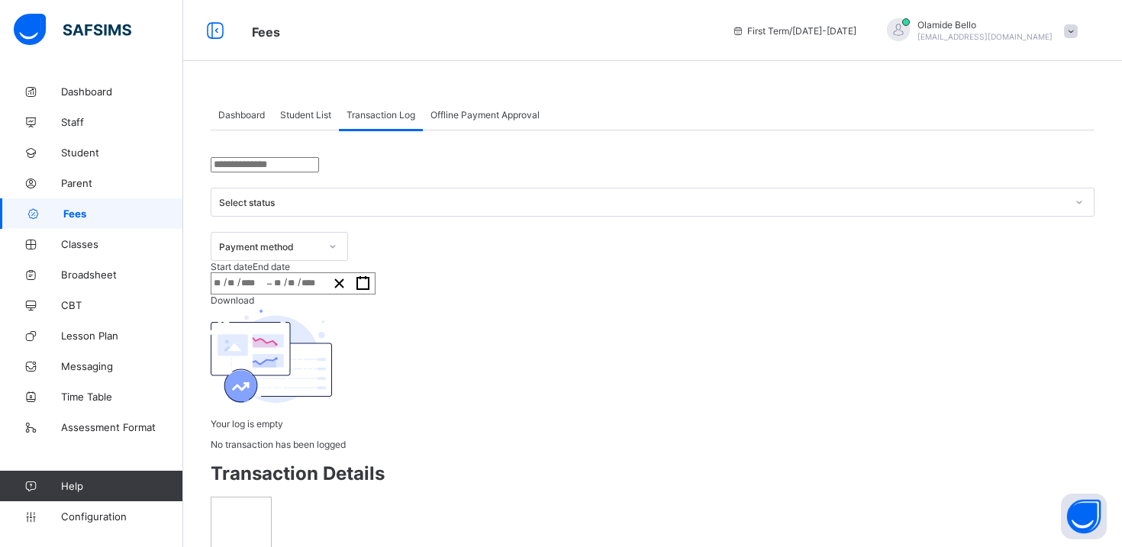
click at [313, 118] on span "Student List" at bounding box center [305, 114] width 51 height 11
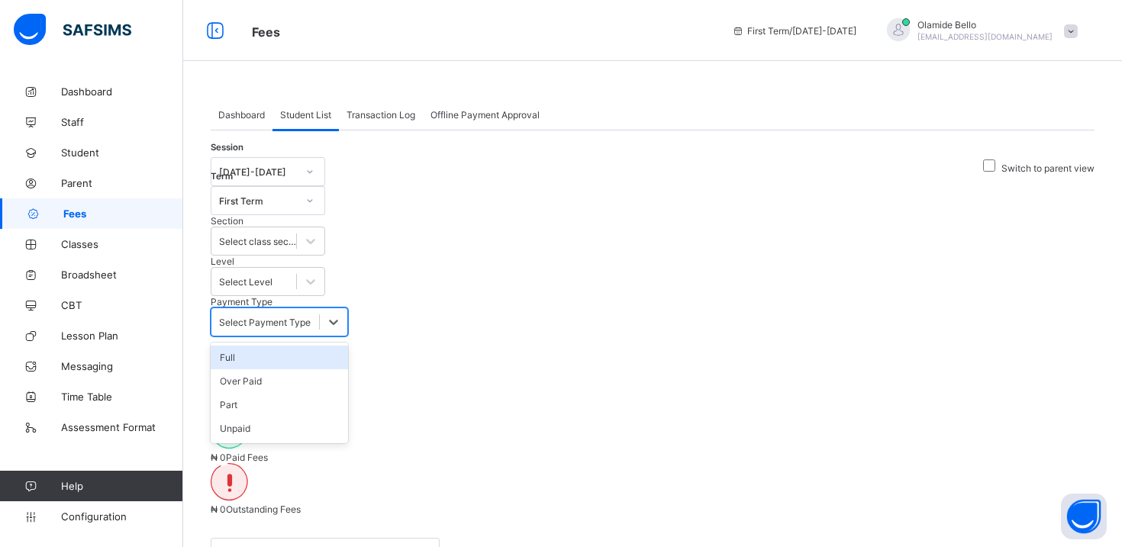
click at [319, 311] on div "Select Payment Type" at bounding box center [265, 321] width 108 height 21
click at [669, 135] on div "Session [DATE]-[DATE] Term First Term Section Select class section Level Select…" at bounding box center [653, 438] width 884 height 614
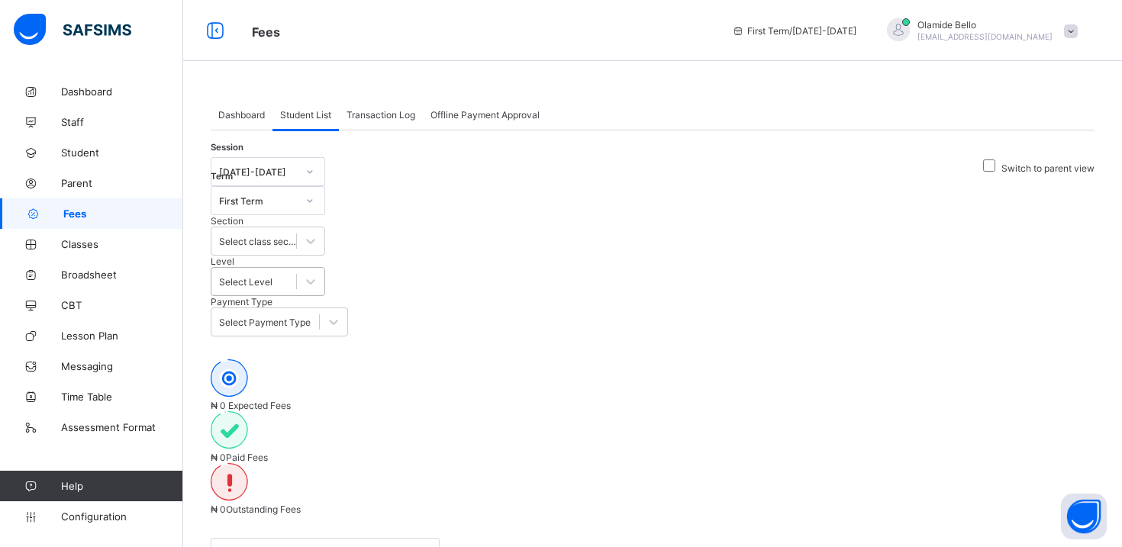
click at [272, 276] on div "Select Level" at bounding box center [245, 281] width 53 height 11
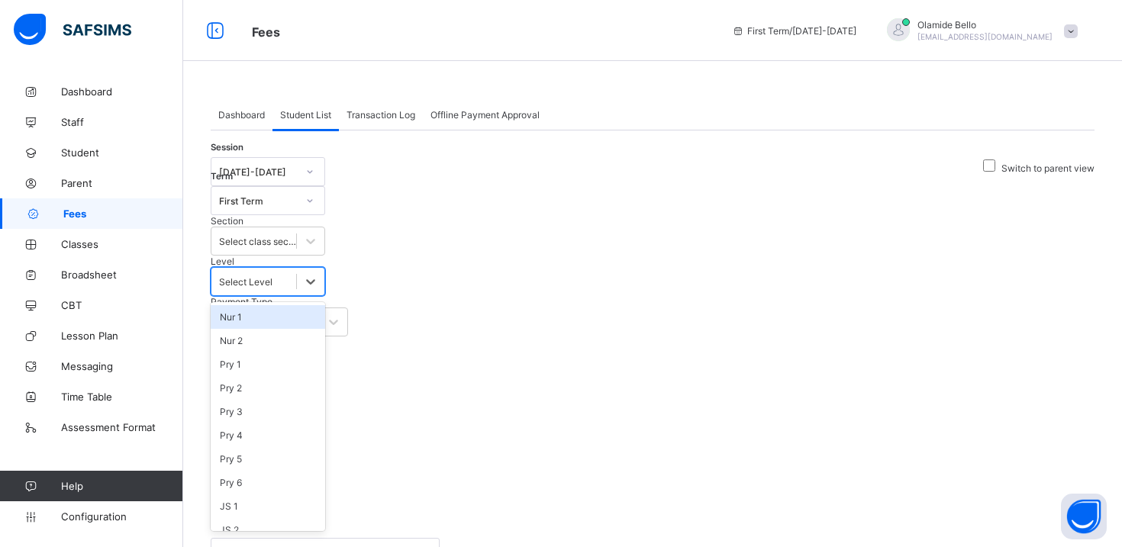
click at [646, 133] on div "Session [DATE]-[DATE] Term First Term Section Select class section Level option…" at bounding box center [653, 438] width 884 height 614
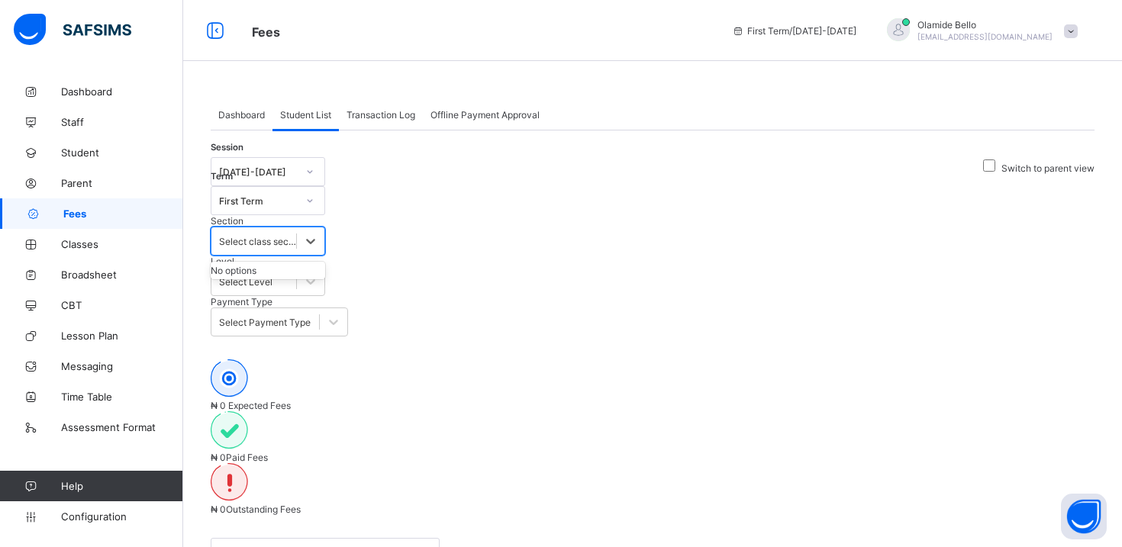
click at [325, 227] on div "Select class section" at bounding box center [268, 241] width 114 height 29
click at [514, 164] on div "Session [DATE]-[DATE] Term First Term Section 0 results available. Use Up and D…" at bounding box center [653, 438] width 884 height 614
click at [84, 241] on span "Classes" at bounding box center [122, 244] width 122 height 12
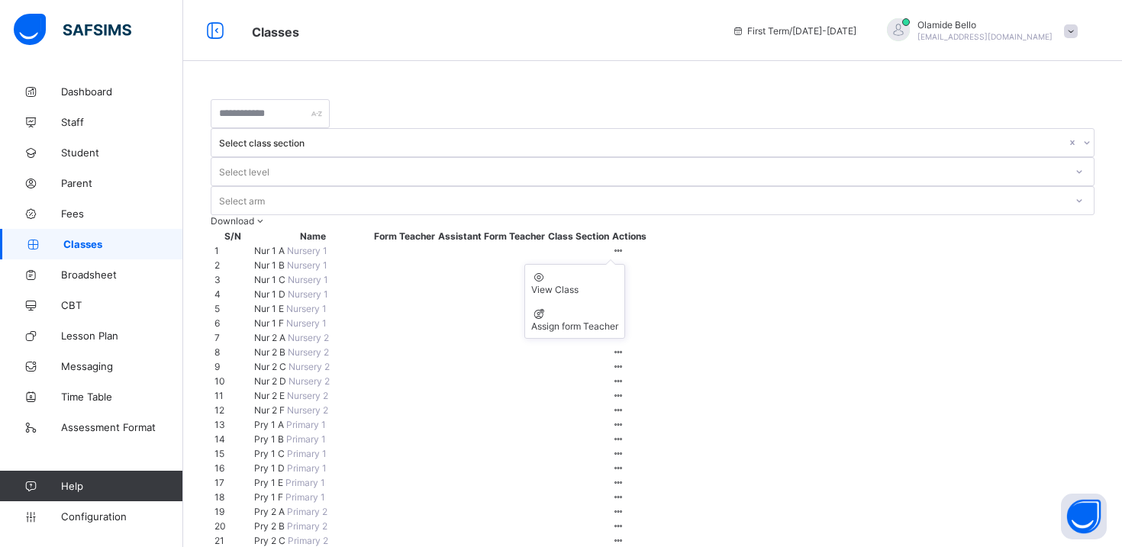
click at [625, 245] on icon at bounding box center [618, 250] width 13 height 11
click at [618, 284] on div "View Class" at bounding box center [574, 289] width 87 height 11
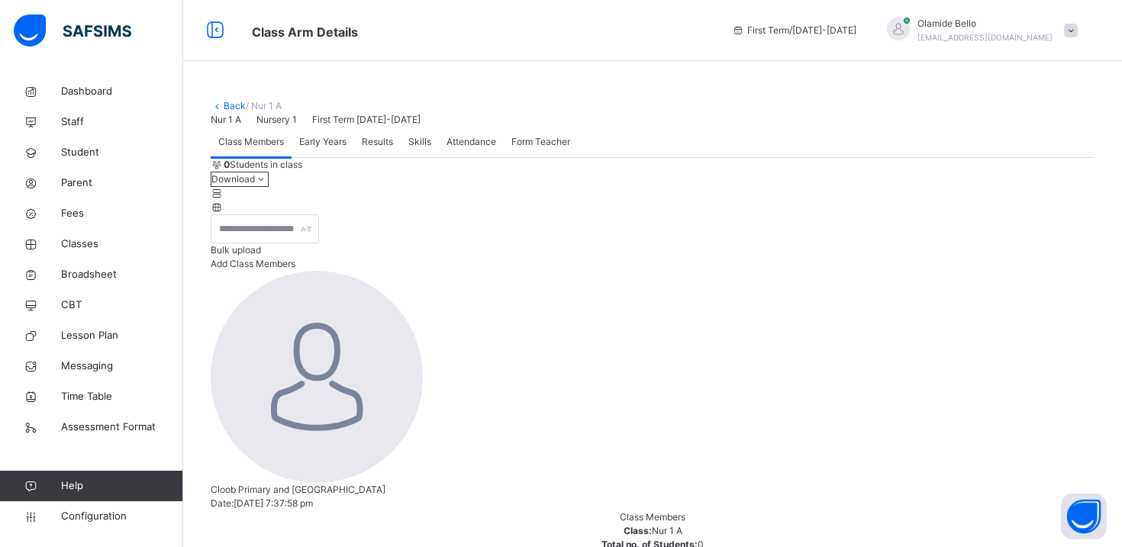
click at [312, 157] on div "Early Years" at bounding box center [323, 142] width 63 height 31
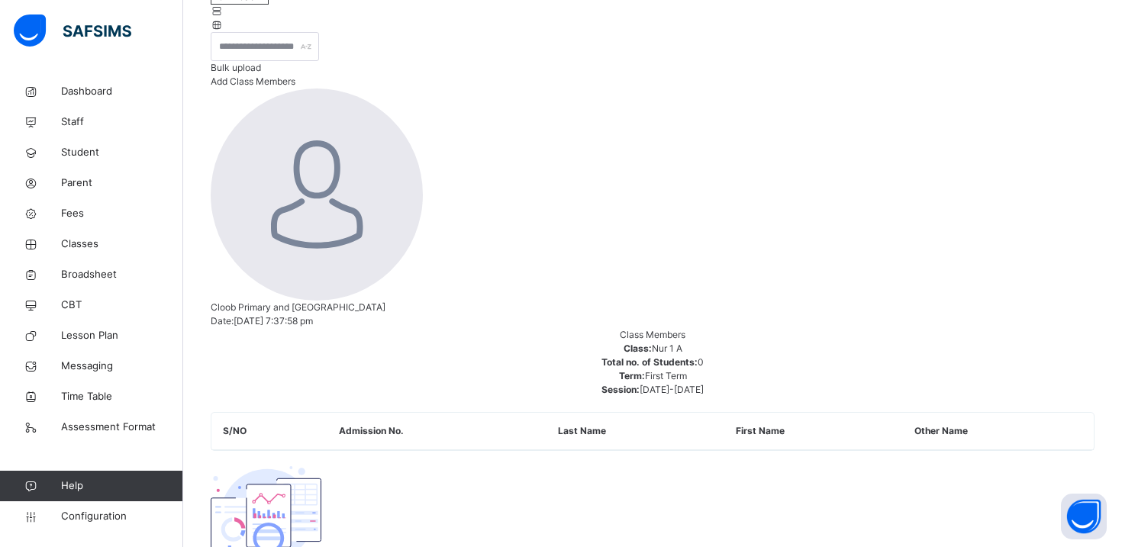
scroll to position [183, 0]
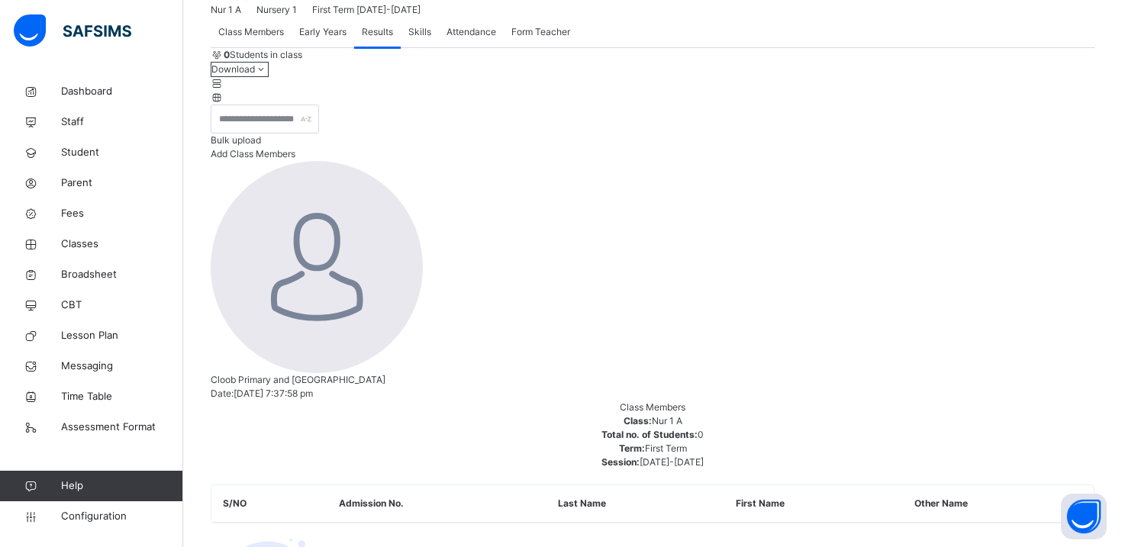
click at [427, 39] on span "Skills" at bounding box center [419, 32] width 23 height 14
click at [480, 39] on span "Attendance" at bounding box center [471, 32] width 50 height 14
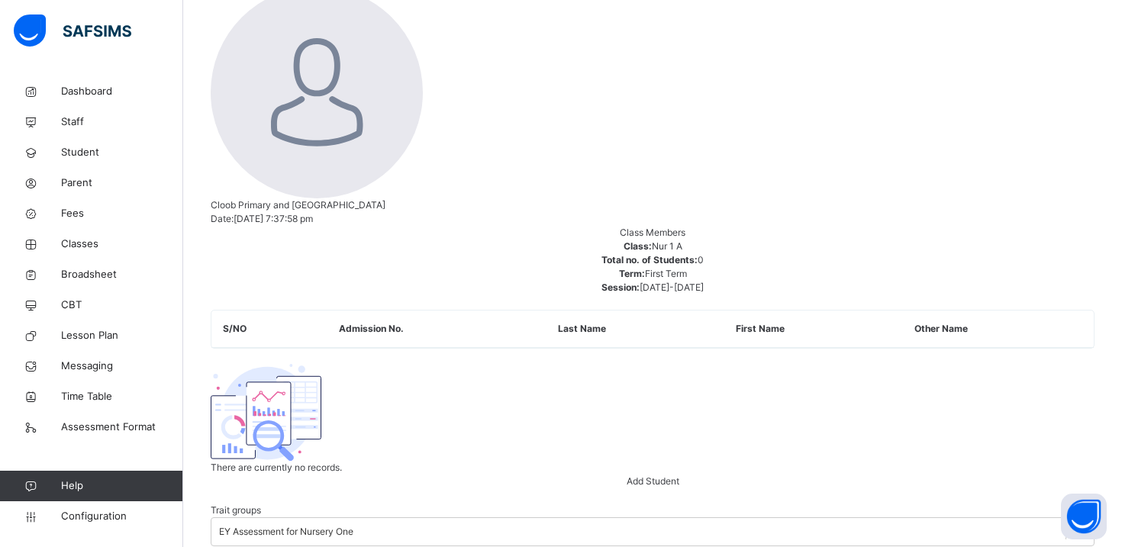
scroll to position [257, 0]
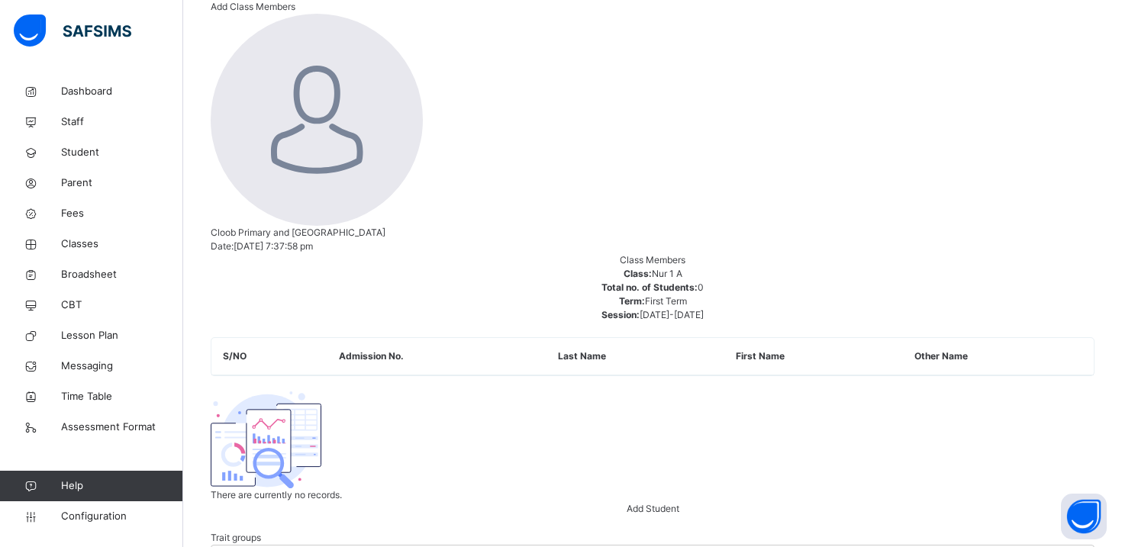
scroll to position [155, 0]
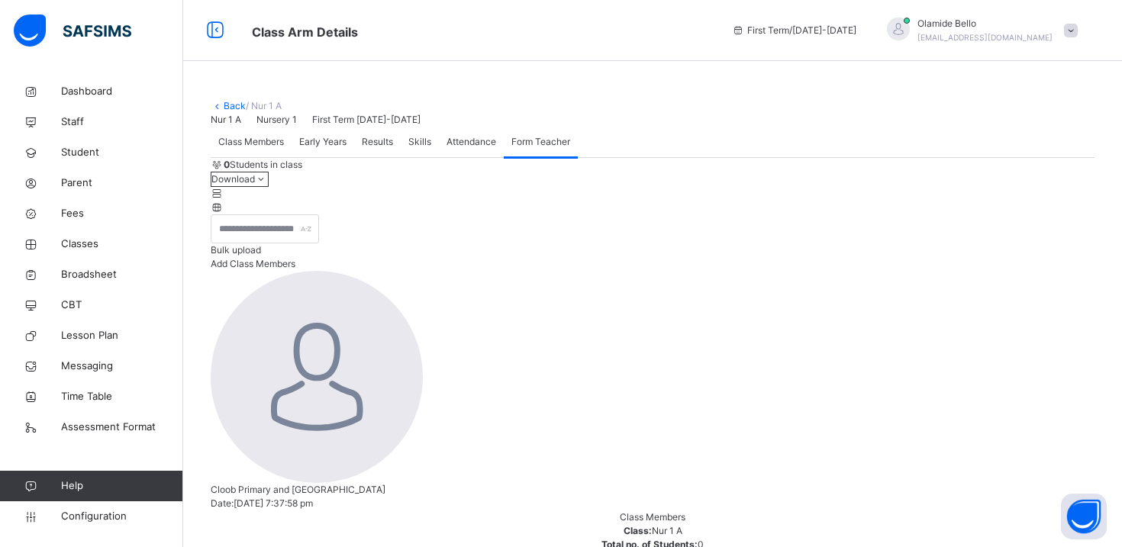
click at [233, 104] on link "Back" at bounding box center [235, 105] width 22 height 11
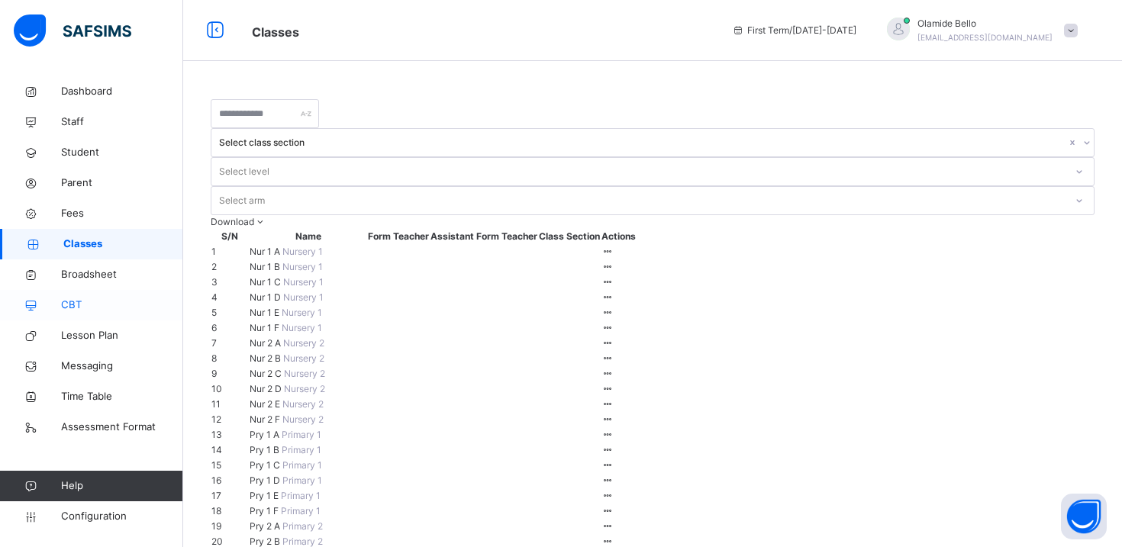
click at [76, 306] on span "CBT" at bounding box center [122, 305] width 122 height 15
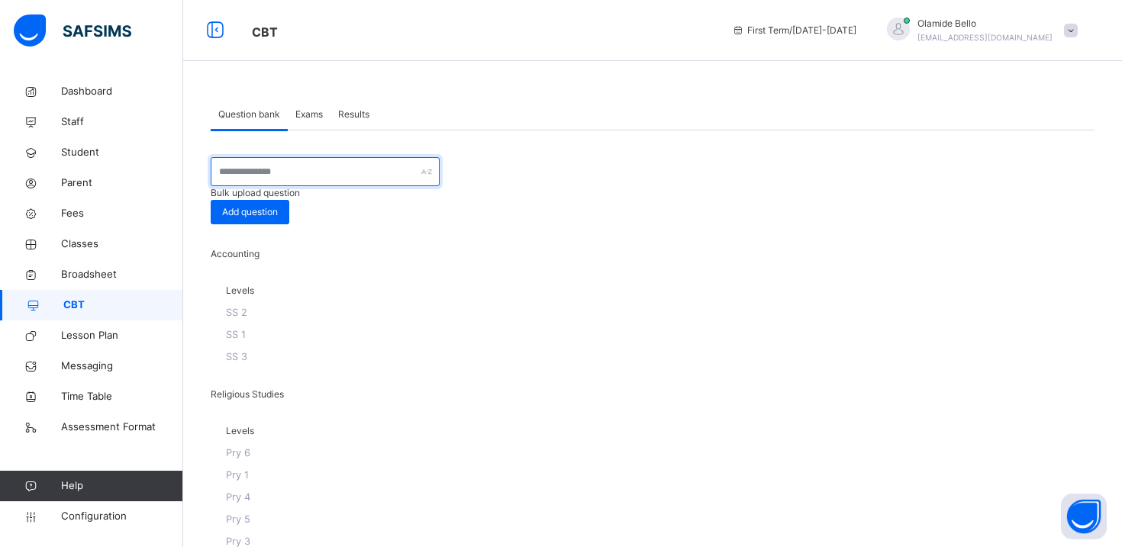
click at [334, 178] on input "text" at bounding box center [325, 171] width 229 height 29
click at [540, 186] on div at bounding box center [653, 186] width 884 height 0
click at [369, 247] on div "Accounting" at bounding box center [653, 257] width 884 height 21
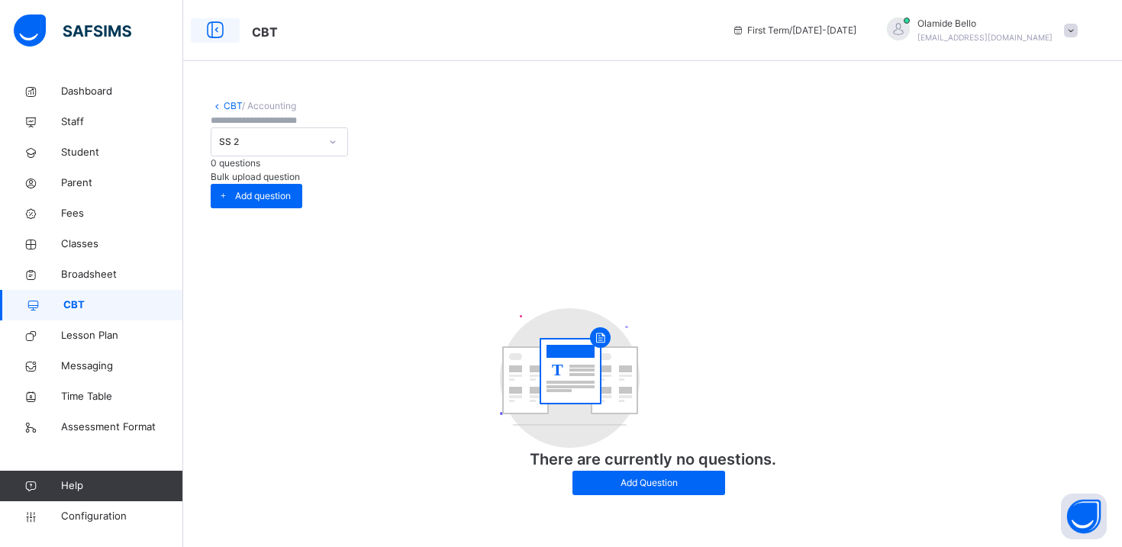
click at [214, 27] on icon at bounding box center [215, 30] width 26 height 27
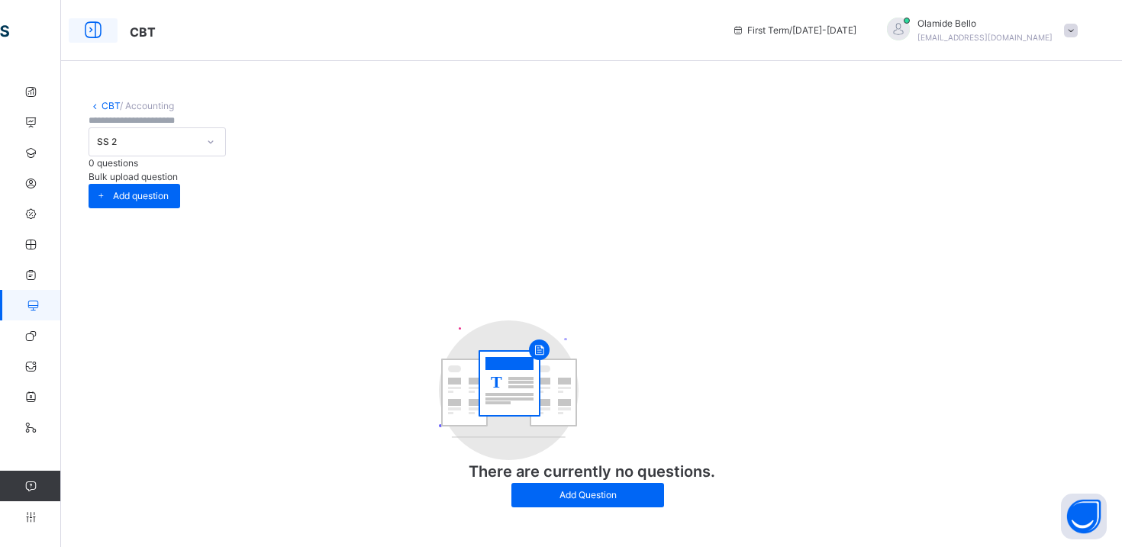
click at [214, 27] on span "CBT" at bounding box center [419, 30] width 579 height 25
click at [95, 33] on icon at bounding box center [93, 30] width 26 height 27
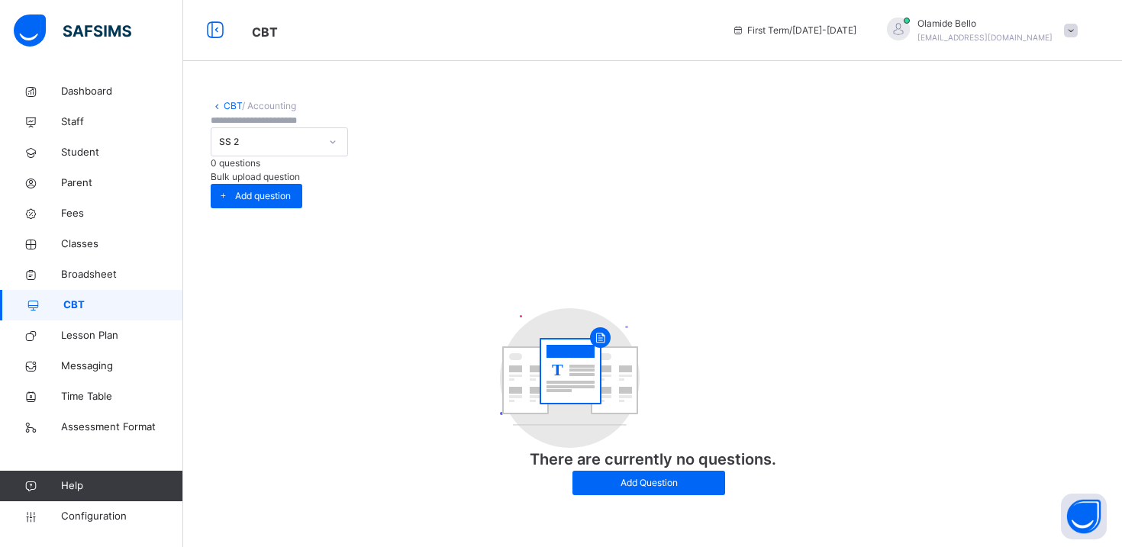
click at [234, 101] on link "CBT" at bounding box center [233, 105] width 18 height 11
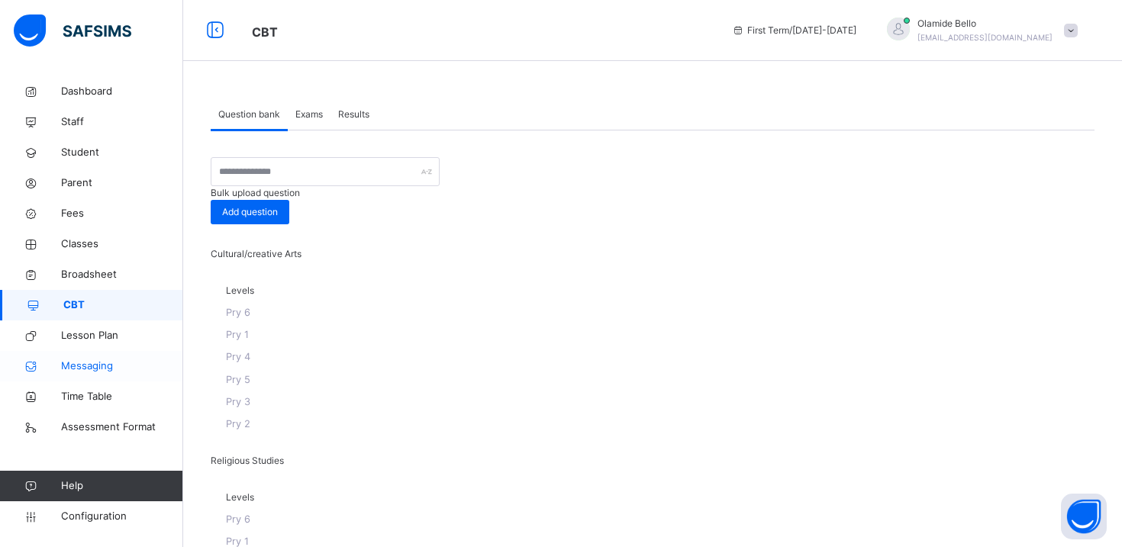
click at [102, 370] on span "Messaging" at bounding box center [122, 366] width 122 height 15
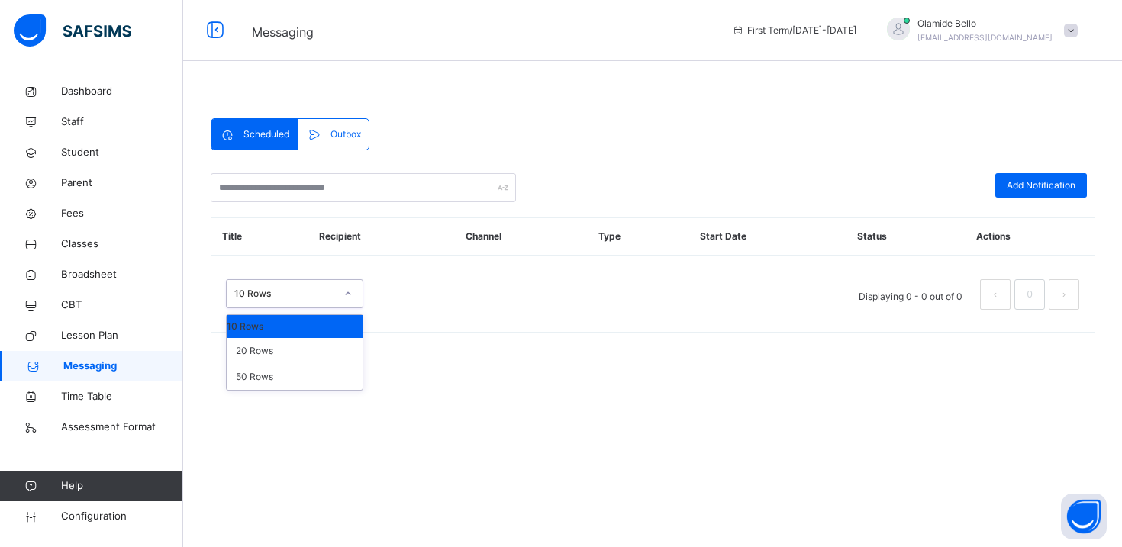
click at [340, 293] on div at bounding box center [348, 294] width 26 height 24
click at [460, 284] on div "10 Rows Displaying 0 - 0 out of 0 0" at bounding box center [652, 294] width 853 height 31
click at [337, 137] on span "Outbox" at bounding box center [345, 134] width 31 height 14
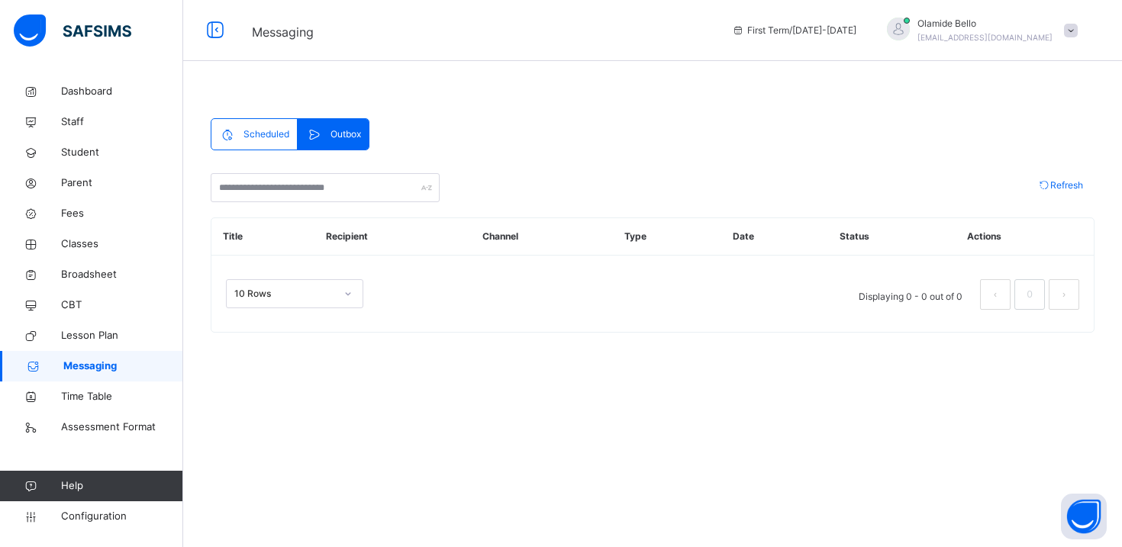
click at [262, 131] on span "Scheduled" at bounding box center [266, 134] width 46 height 14
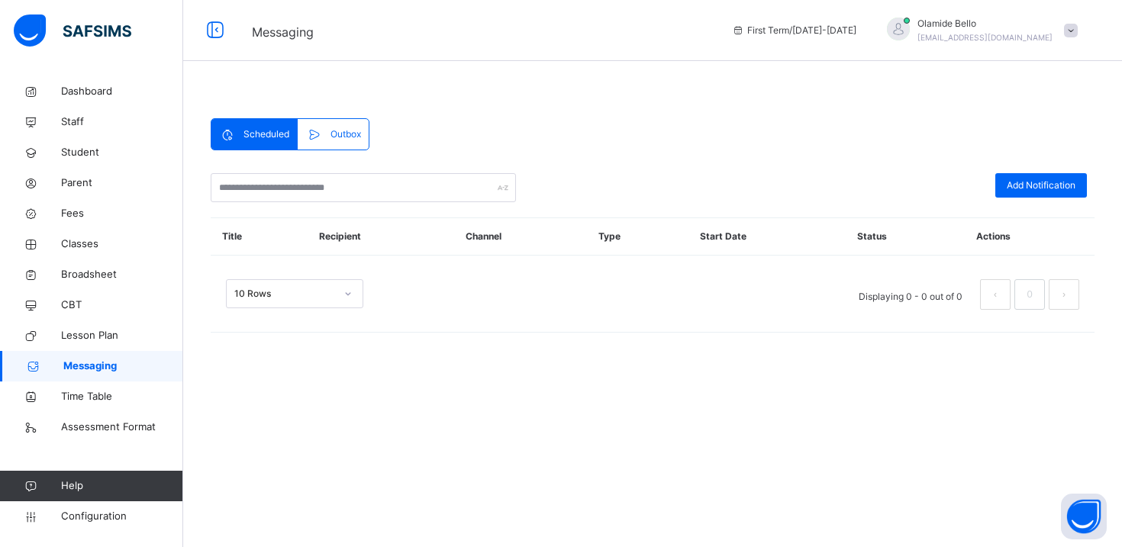
click at [329, 128] on span at bounding box center [317, 134] width 24 height 18
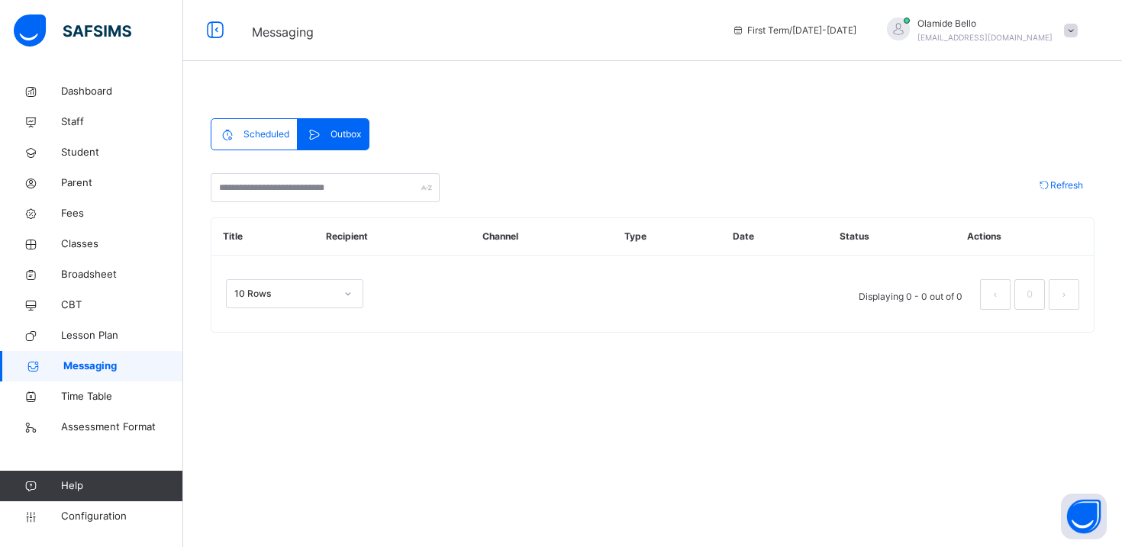
click at [253, 131] on span "Scheduled" at bounding box center [266, 134] width 46 height 14
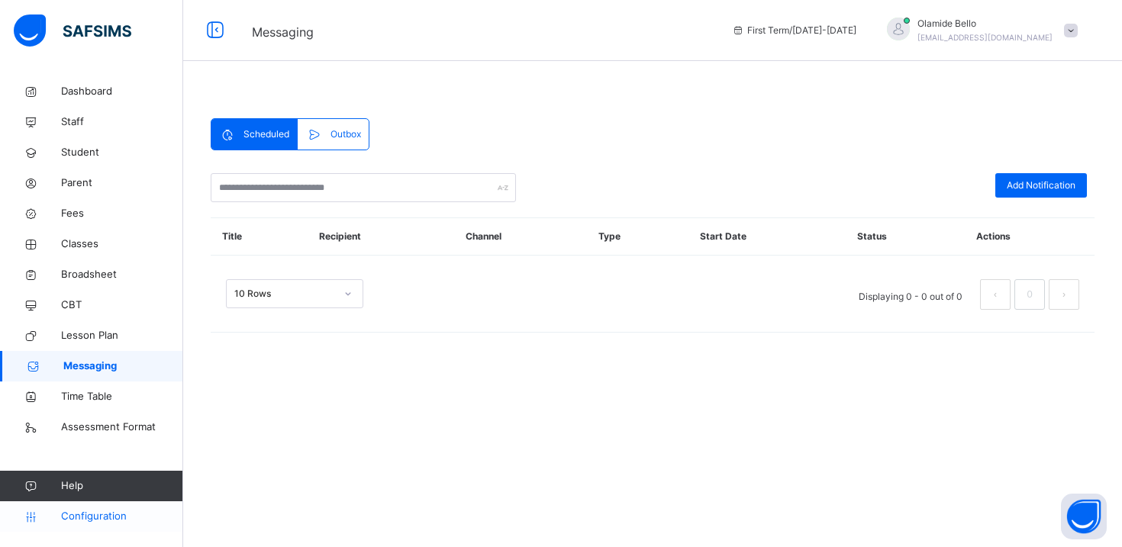
click at [92, 527] on link "Configuration" at bounding box center [91, 516] width 182 height 31
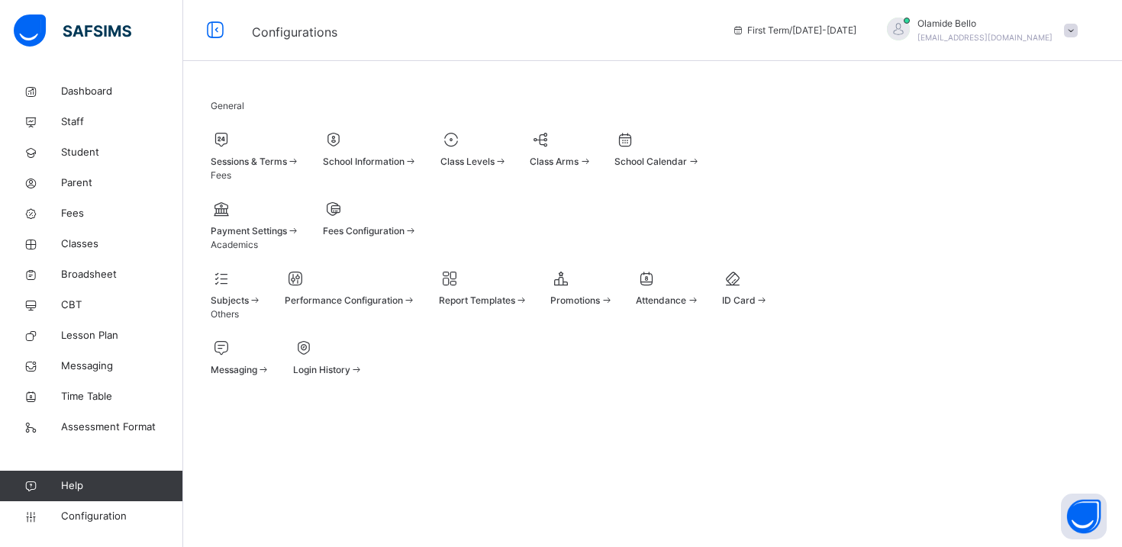
scroll to position [6, 0]
click at [300, 224] on span at bounding box center [255, 223] width 89 height 4
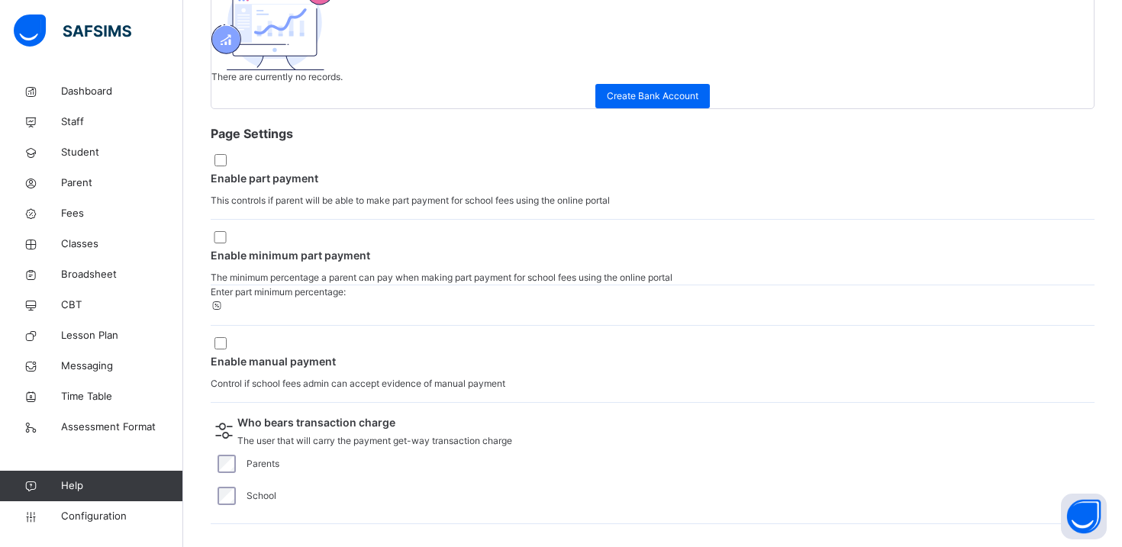
scroll to position [643, 0]
click at [627, 108] on div "Create Bank Account" at bounding box center [652, 96] width 114 height 24
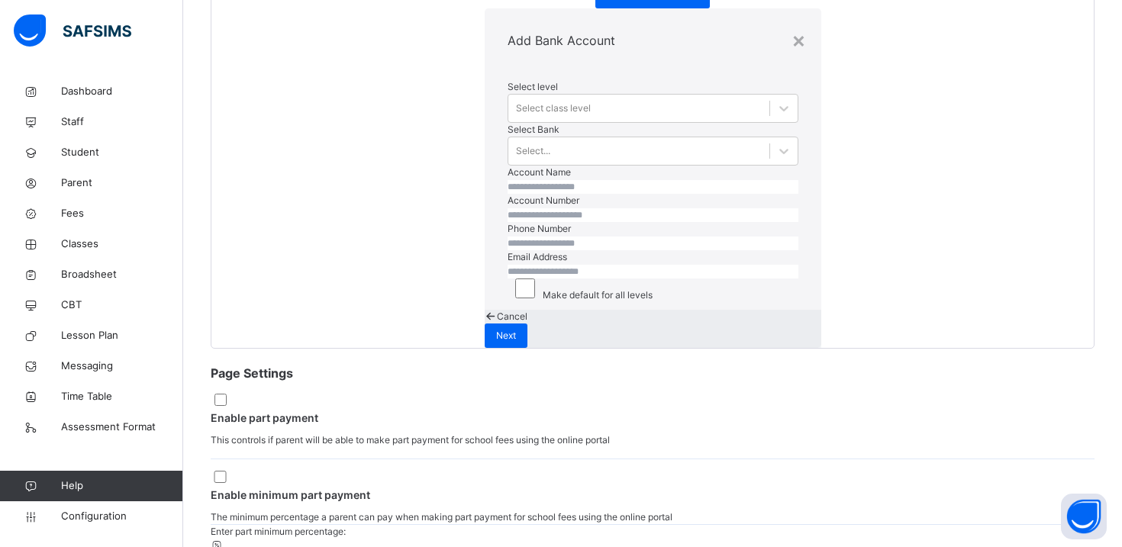
scroll to position [84, 0]
click at [631, 324] on div "Cancel" at bounding box center [653, 317] width 337 height 14
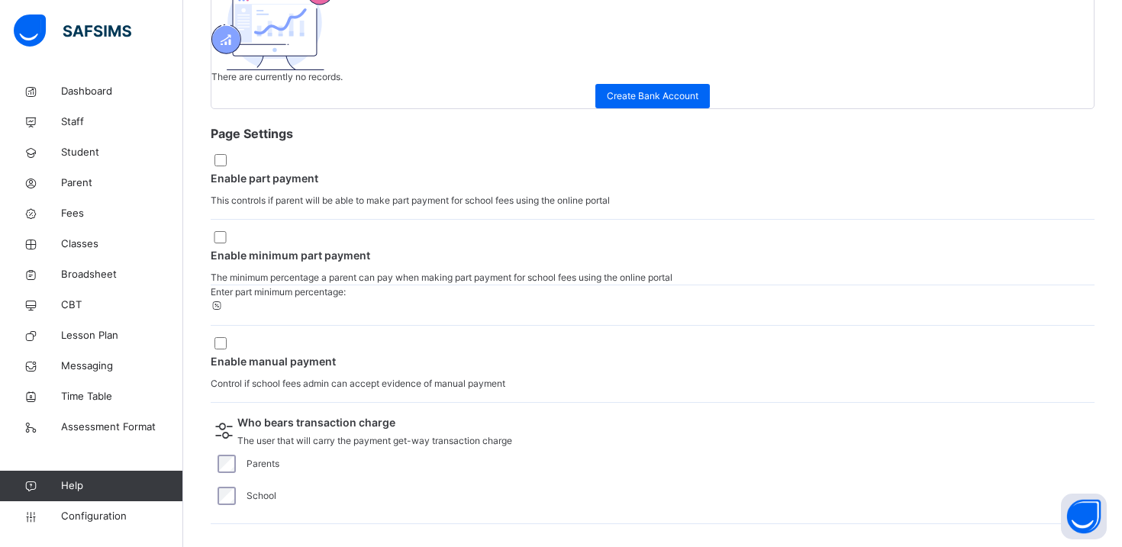
scroll to position [711, 0]
click at [662, 108] on div "Create Bank Account" at bounding box center [652, 96] width 114 height 24
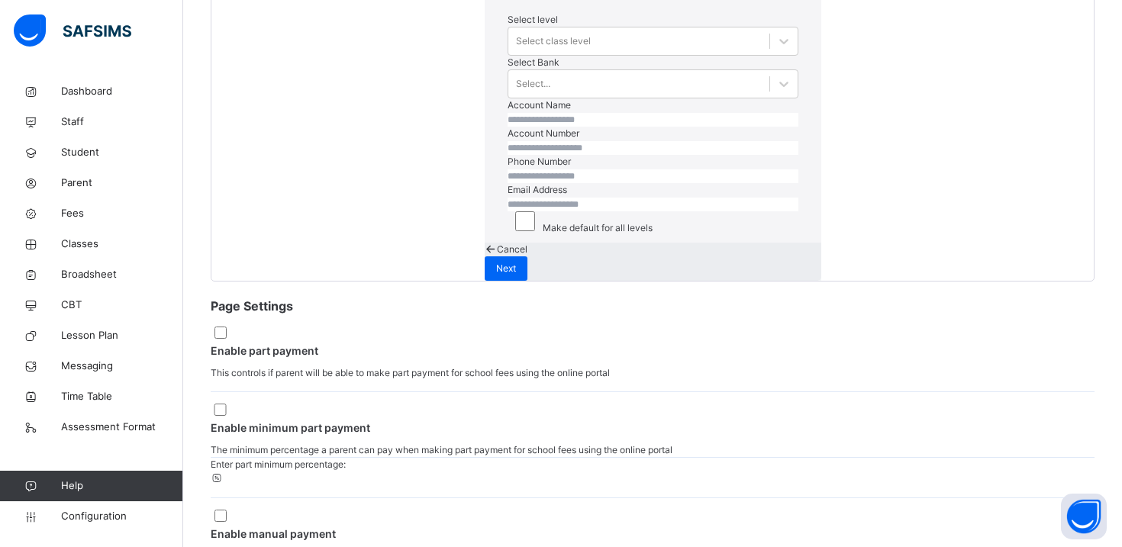
scroll to position [84, 0]
click at [508, 235] on div "Make default for all levels" at bounding box center [653, 223] width 291 height 24
click at [517, 53] on div "Select class level" at bounding box center [638, 42] width 261 height 24
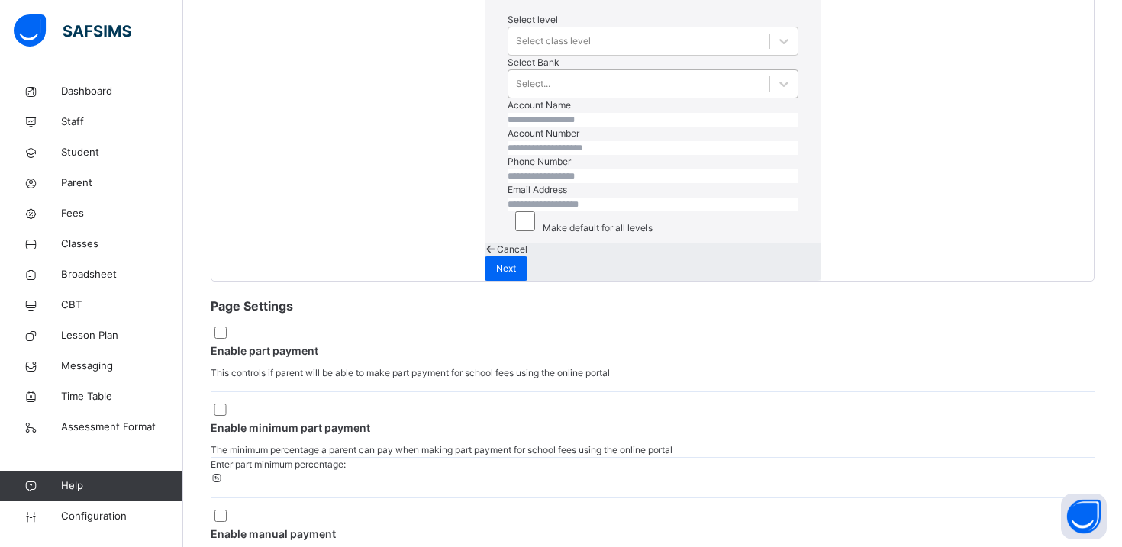
click at [517, 96] on div "Select..." at bounding box center [638, 85] width 261 height 24
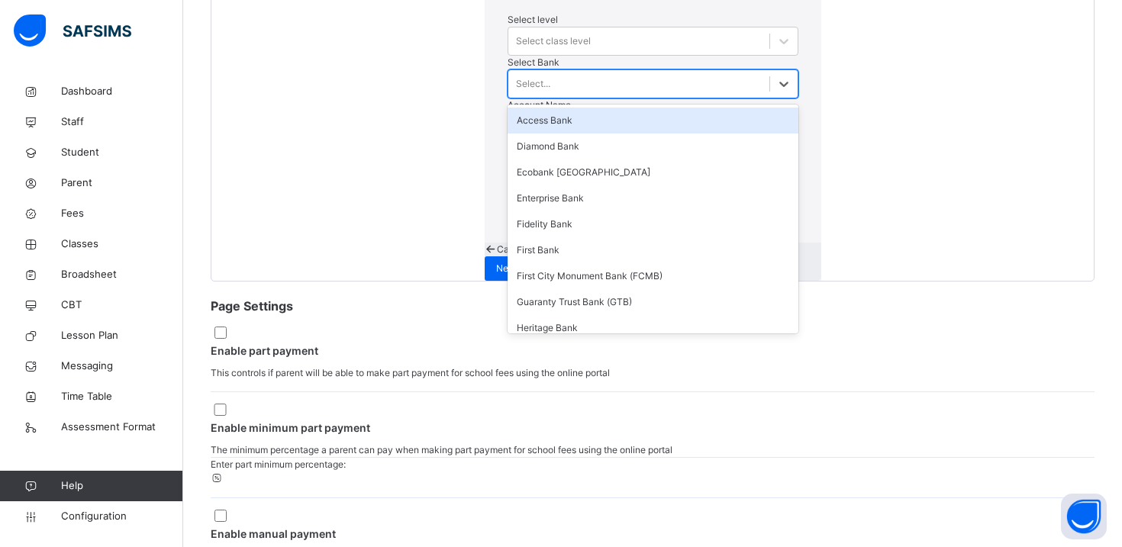
click at [523, 56] on div "Select level Select class level" at bounding box center [653, 34] width 291 height 43
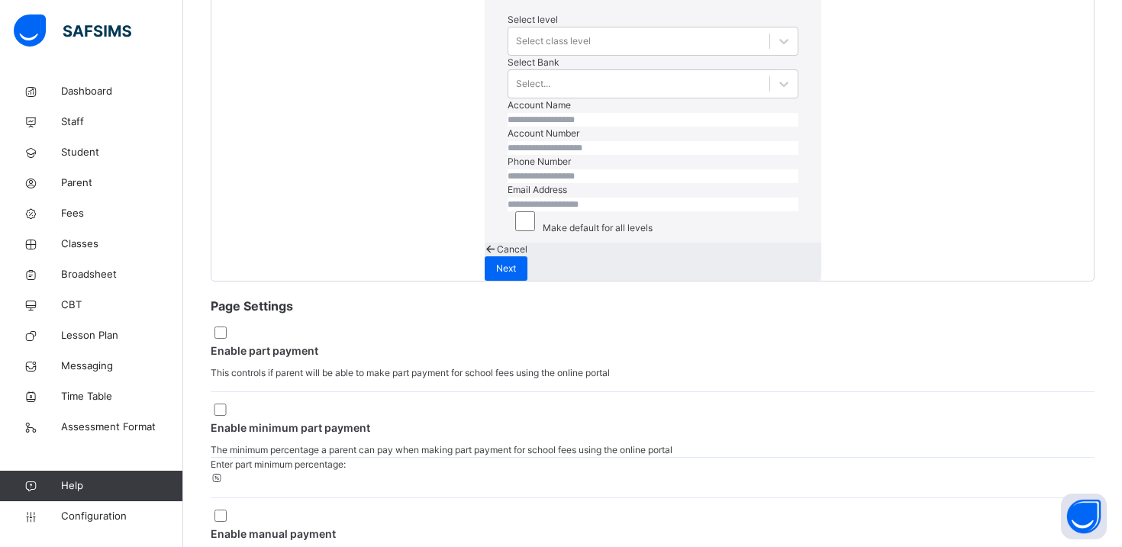
scroll to position [82, 0]
click at [527, 255] on span "Cancel" at bounding box center [512, 248] width 31 height 11
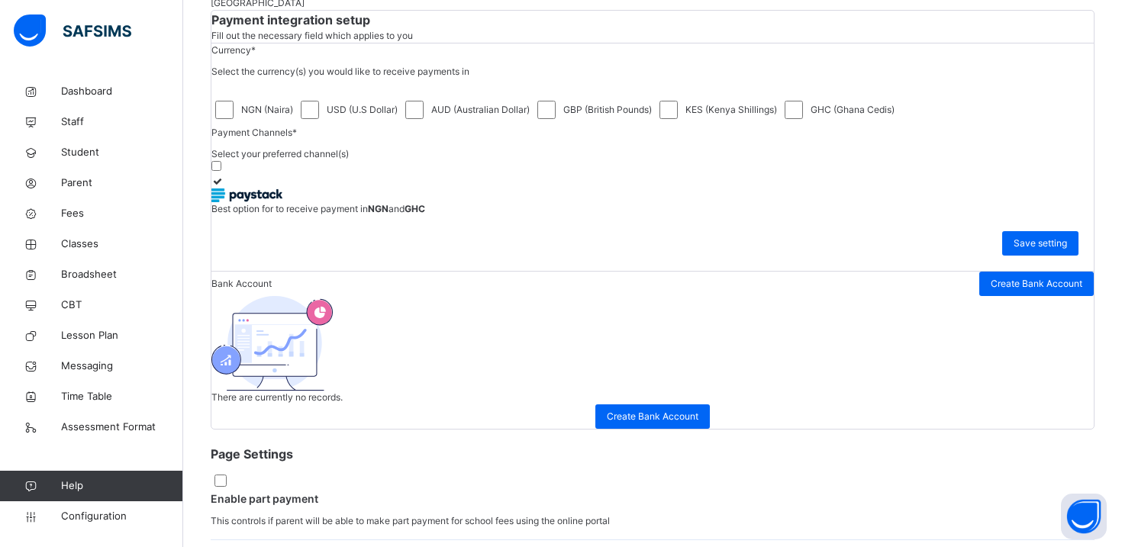
scroll to position [218, 0]
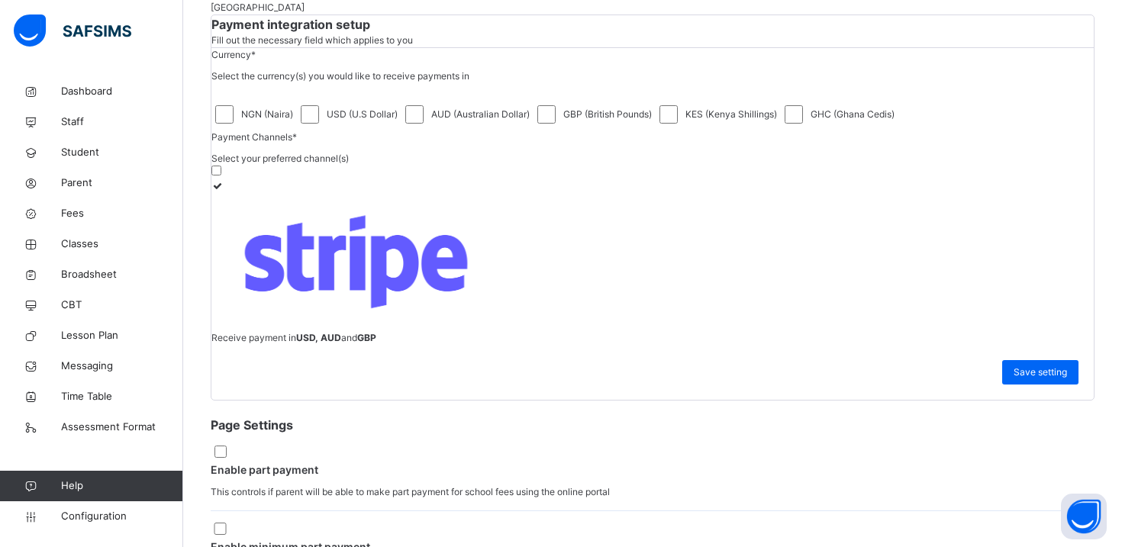
click at [462, 124] on div "AUD (Australian Dollar)" at bounding box center [467, 114] width 124 height 18
click at [732, 124] on div "KES (Kenya Shillings)" at bounding box center [718, 114] width 118 height 18
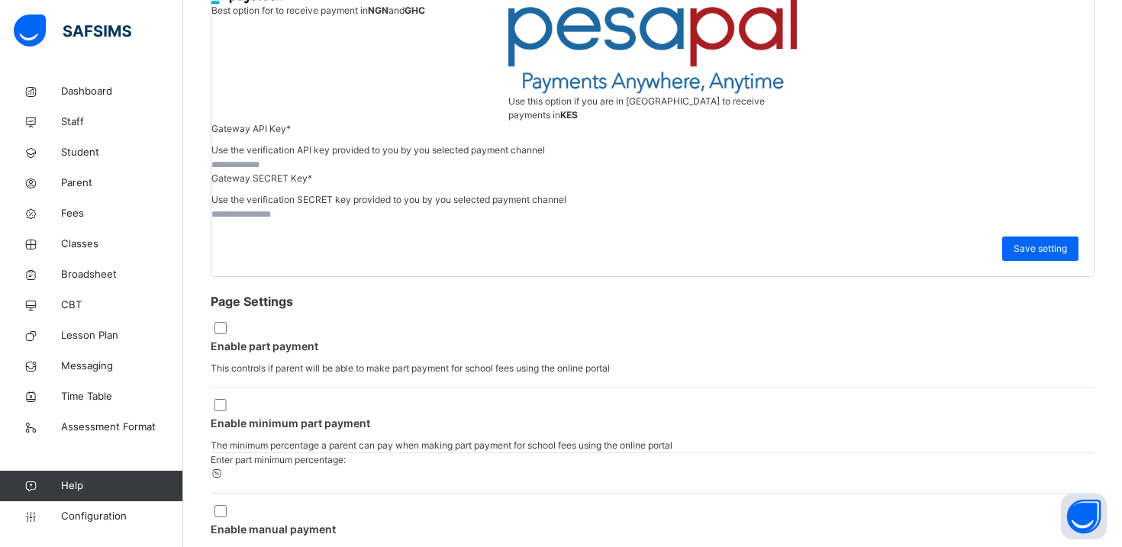
scroll to position [428, 0]
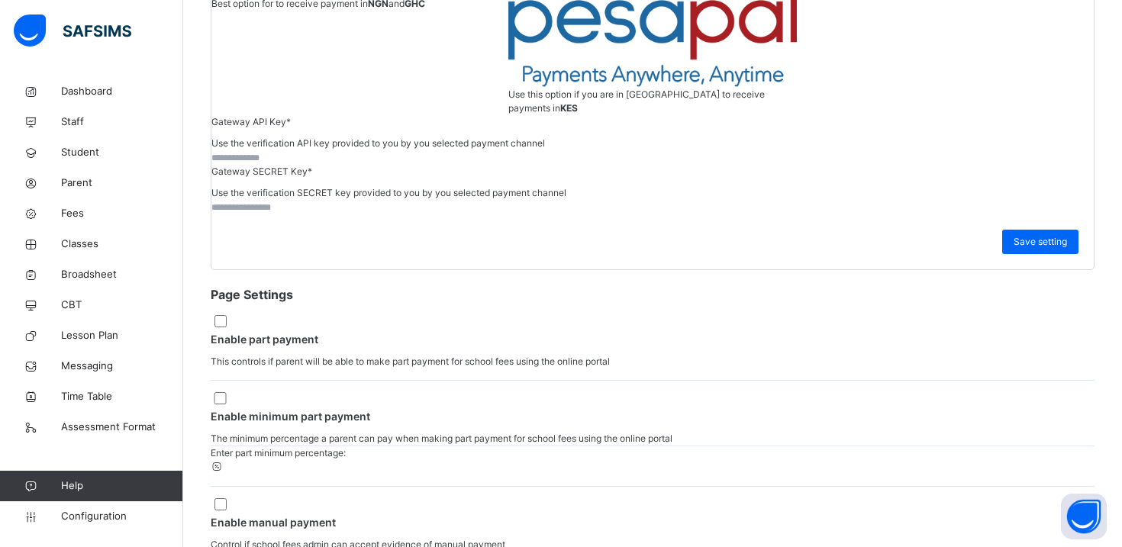
click at [433, 165] on input "text" at bounding box center [652, 158] width 882 height 14
click at [432, 137] on span at bounding box center [652, 133] width 882 height 8
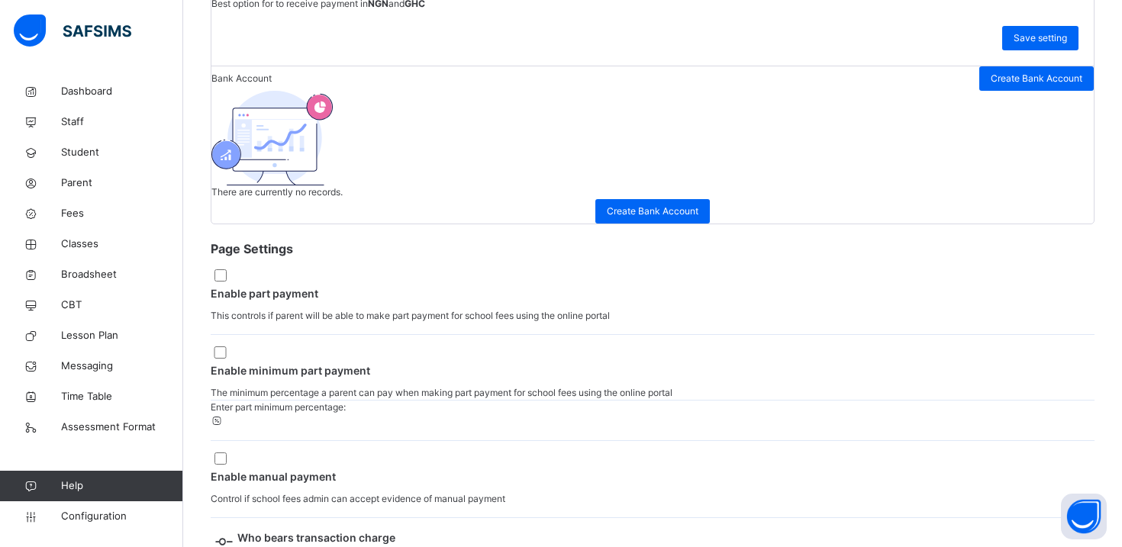
click at [362, 224] on div "Payment integration setup Fill out the necessary field which applies to you Cur…" at bounding box center [653, 15] width 884 height 420
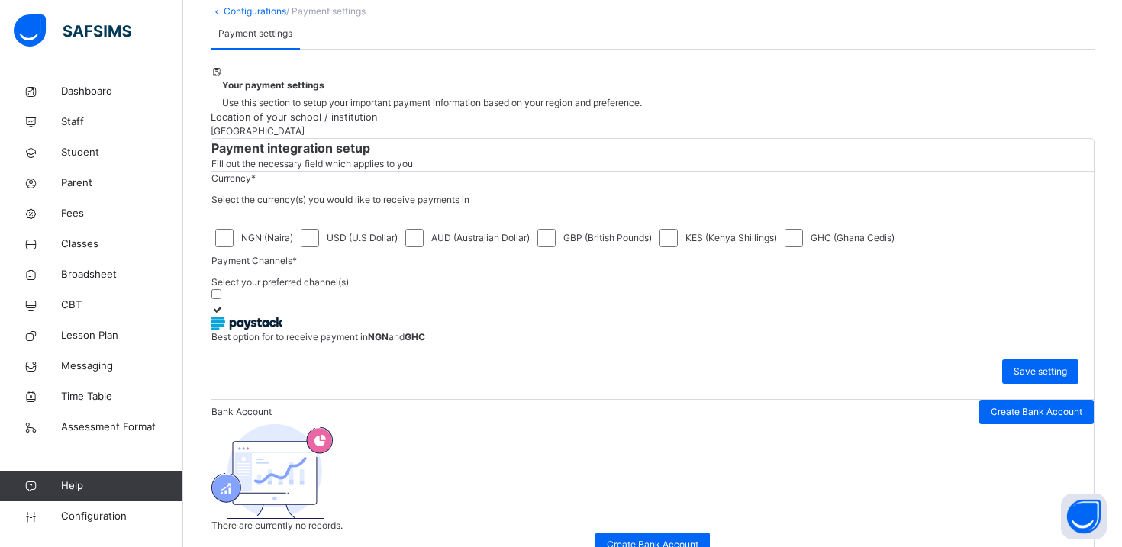
scroll to position [0, 0]
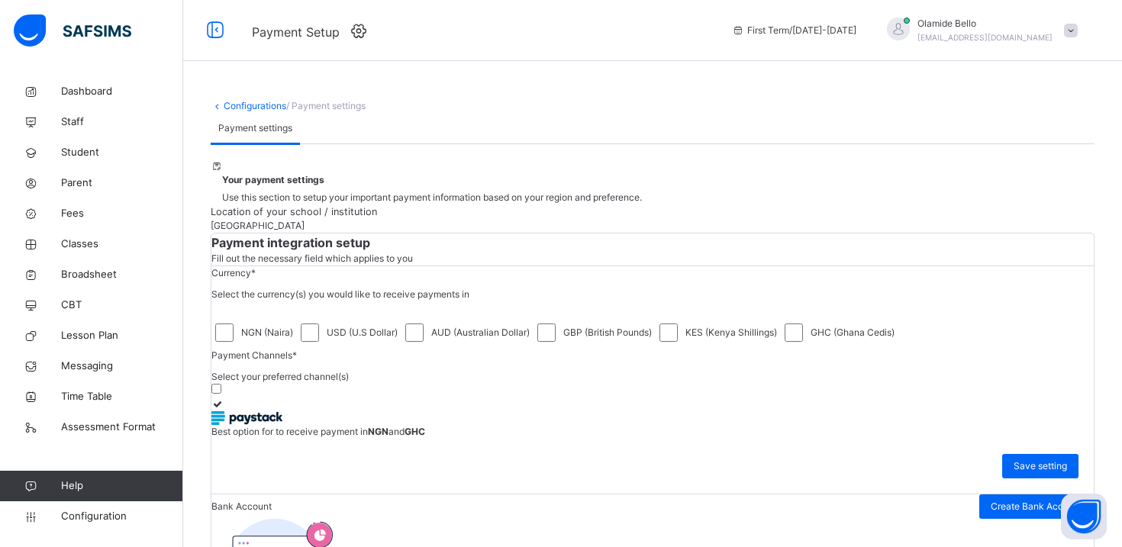
click at [221, 104] on icon at bounding box center [217, 105] width 13 height 11
click at [217, 105] on icon at bounding box center [217, 105] width 13 height 11
click at [363, 29] on icon at bounding box center [359, 31] width 24 height 20
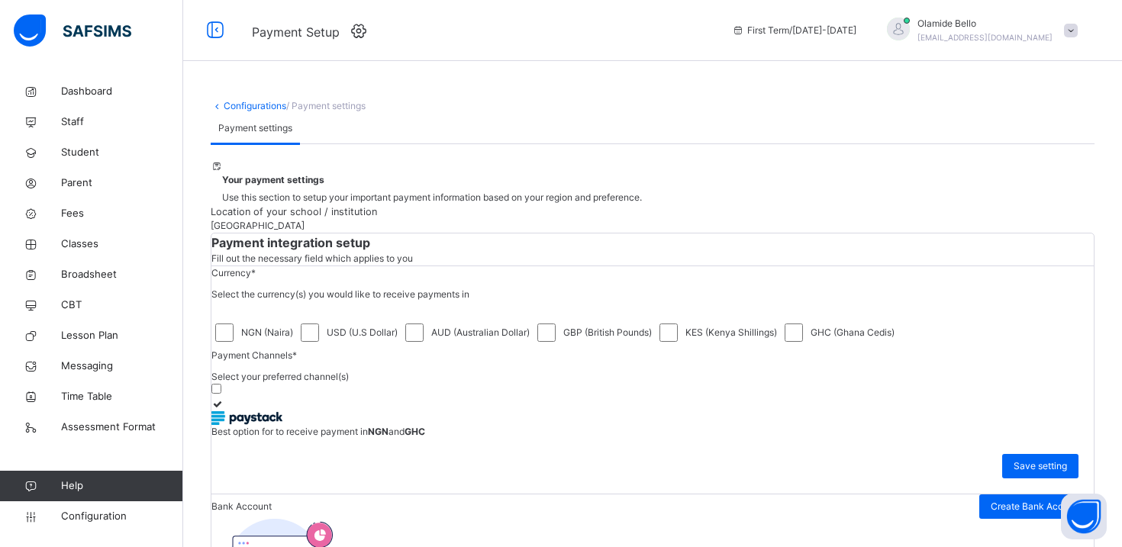
type input "**"
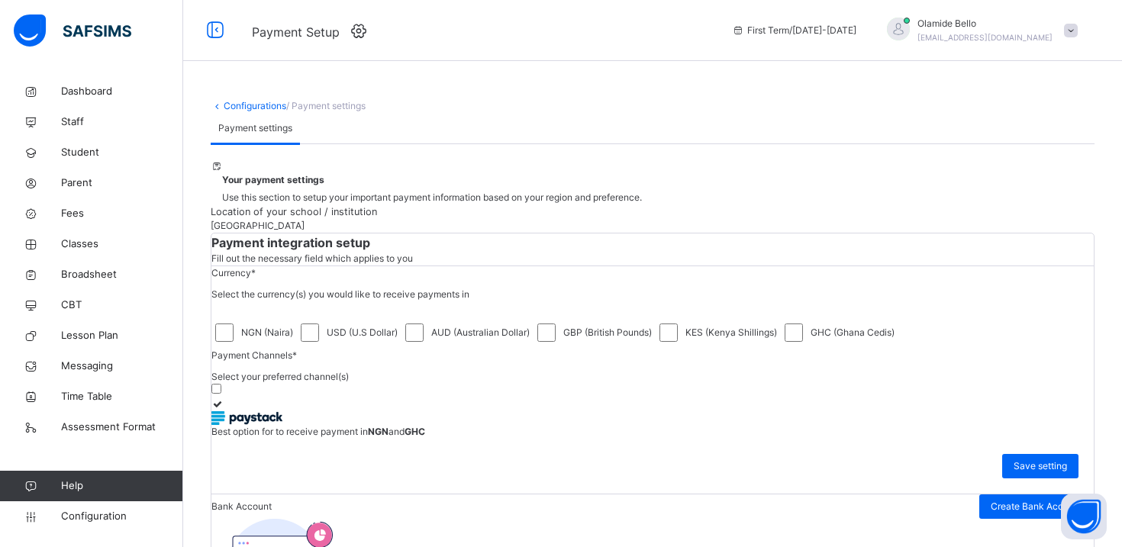
click at [356, 35] on icon at bounding box center [359, 31] width 24 height 20
click at [75, 269] on span "Broadsheet" at bounding box center [122, 274] width 122 height 15
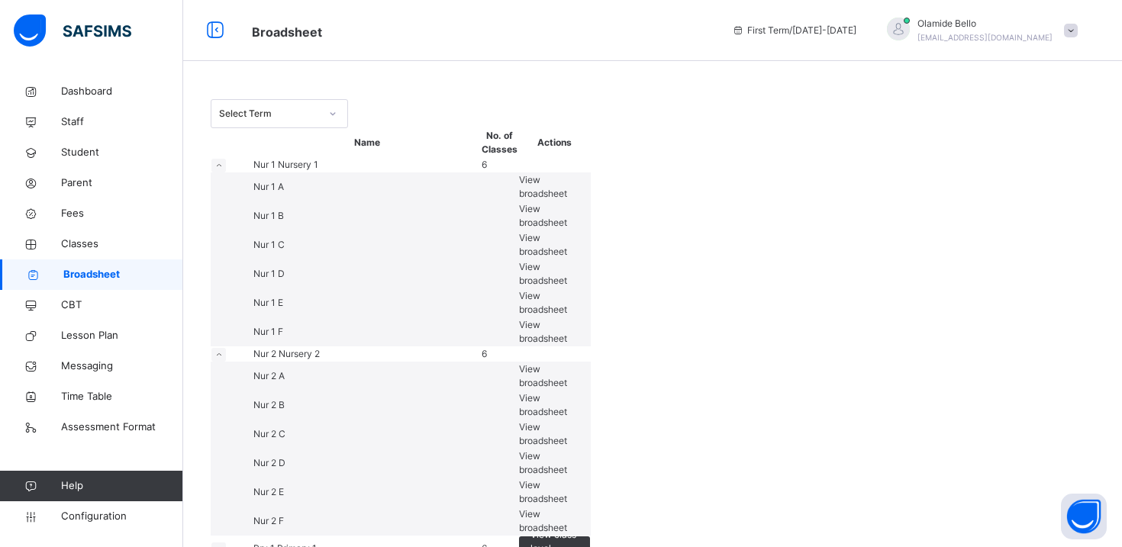
click at [567, 199] on span "View broadsheet" at bounding box center [543, 186] width 48 height 25
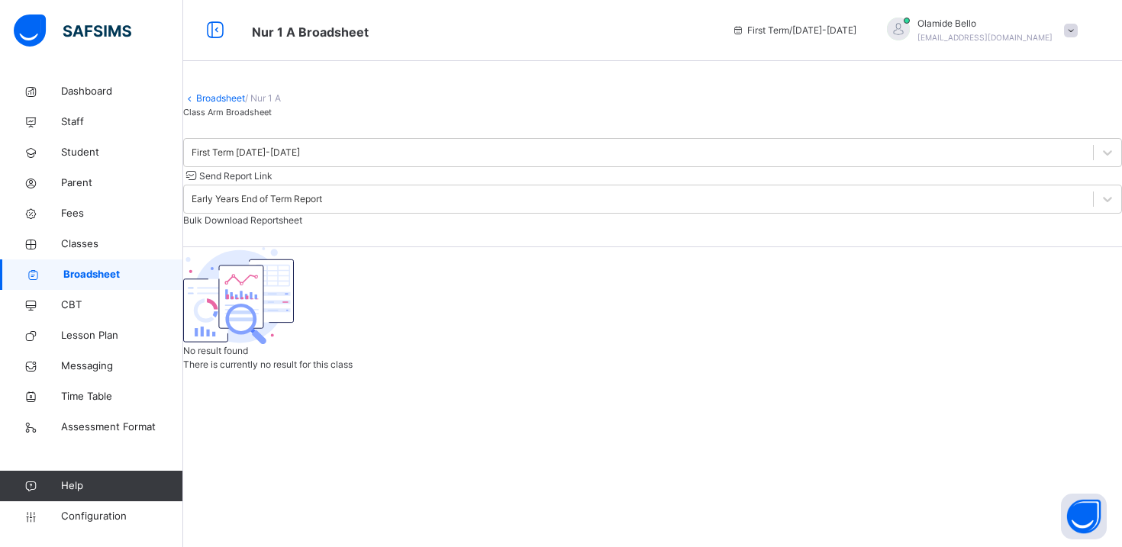
click at [221, 104] on link "Broadsheet" at bounding box center [220, 97] width 49 height 11
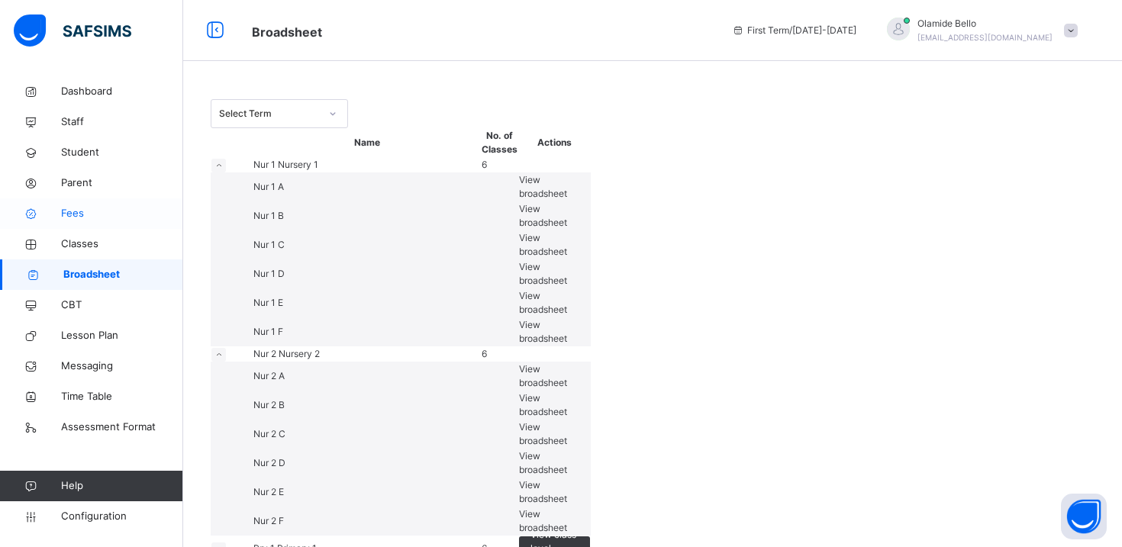
click at [82, 212] on span "Fees" at bounding box center [122, 213] width 122 height 15
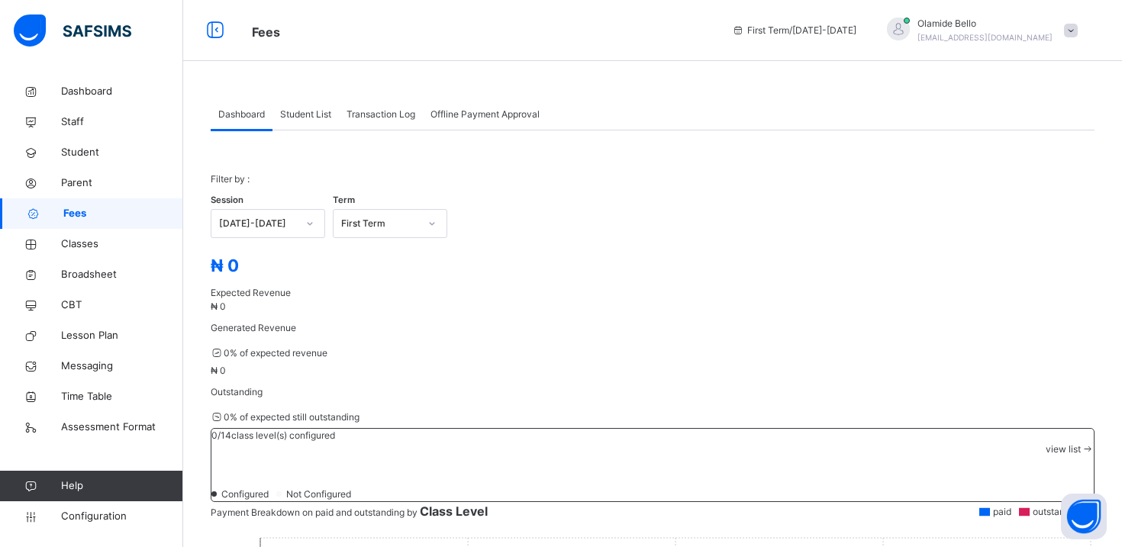
click at [315, 106] on div "Student List" at bounding box center [305, 114] width 66 height 31
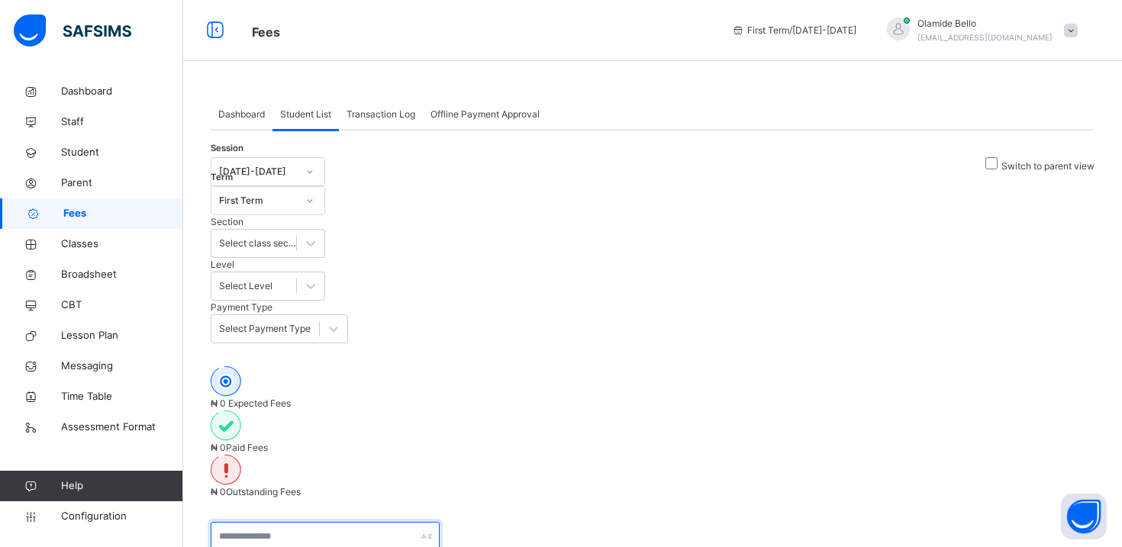
click at [382, 522] on input "text" at bounding box center [325, 536] width 229 height 29
type input "*"
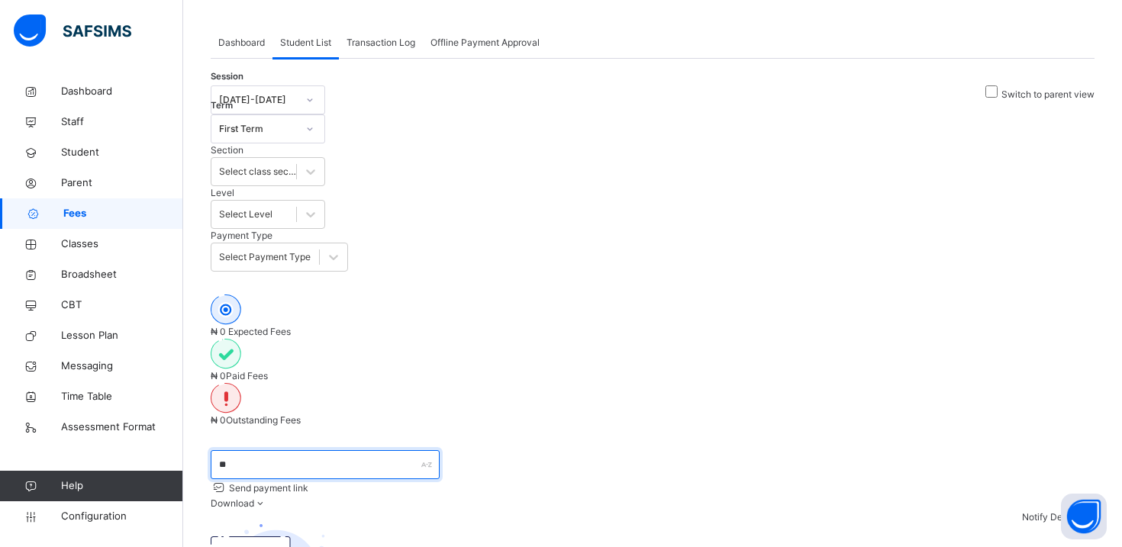
scroll to position [108, 0]
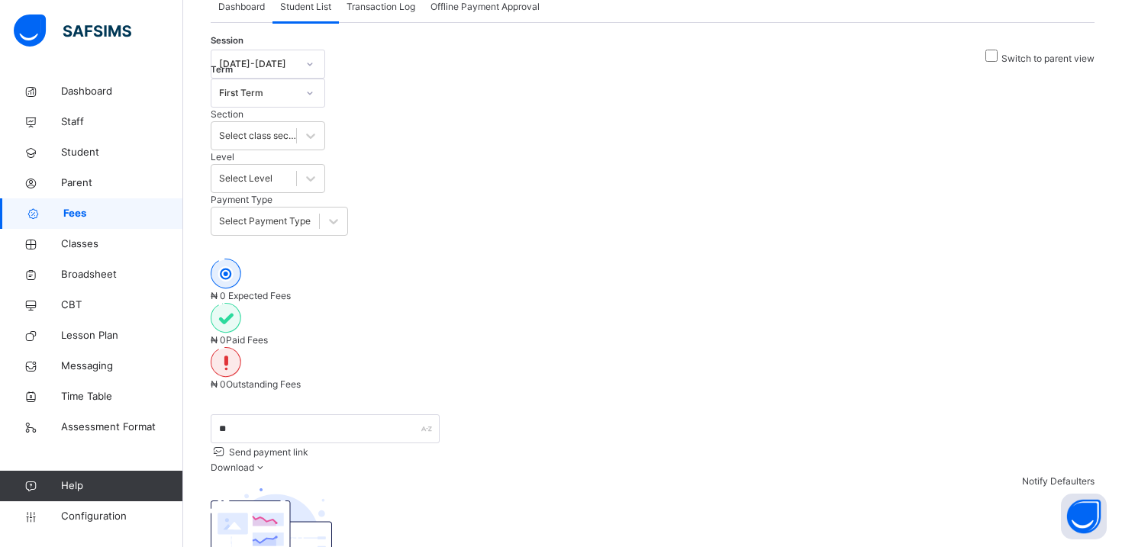
click at [455, 488] on div "No records found There are currently no records." at bounding box center [653, 550] width 884 height 124
click at [366, 414] on input "**" at bounding box center [325, 428] width 229 height 29
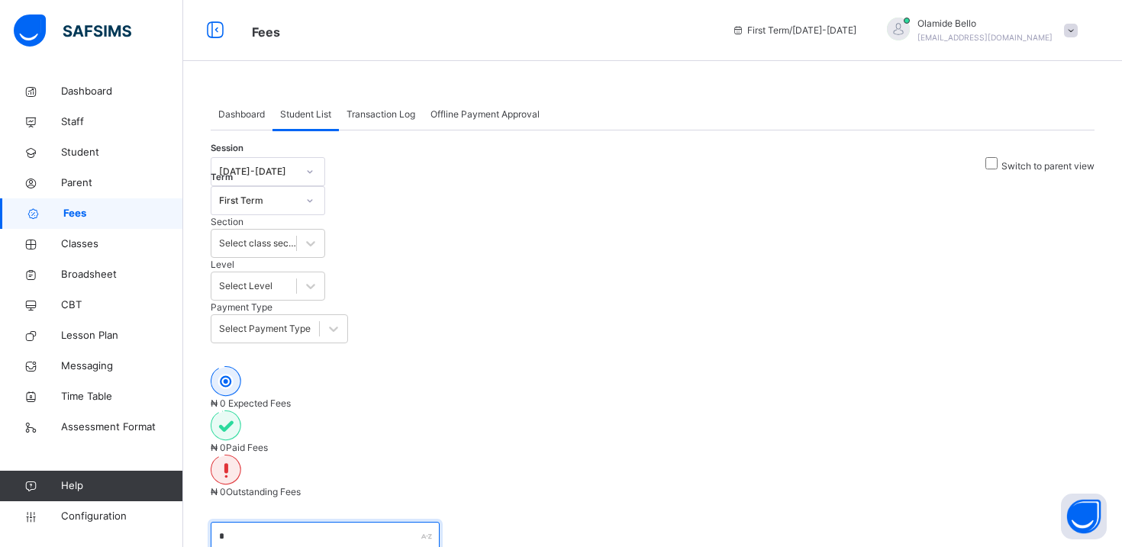
type input "*"
click at [218, 29] on icon at bounding box center [215, 30] width 26 height 27
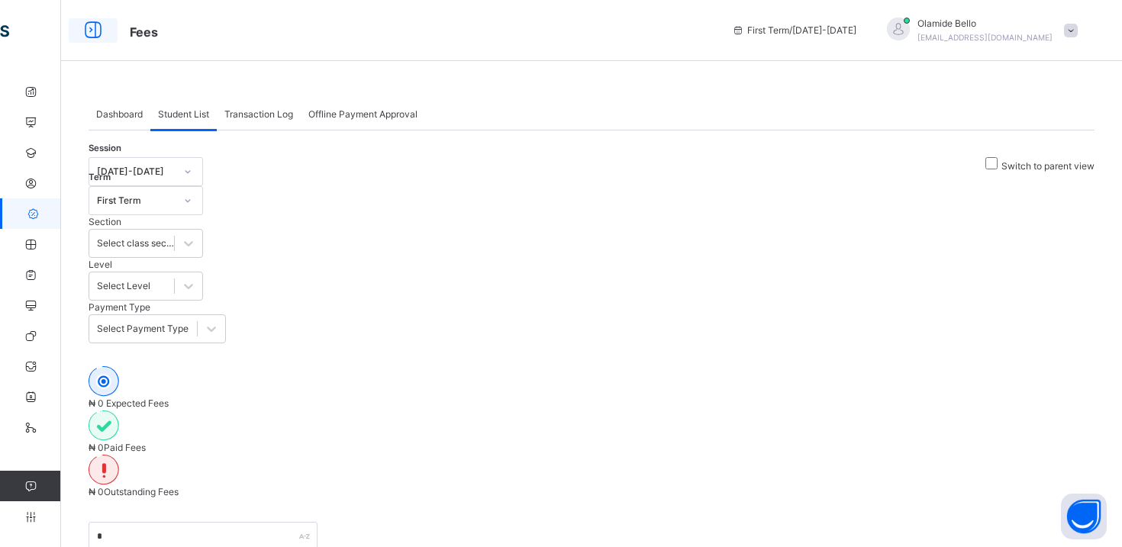
click at [85, 31] on icon at bounding box center [93, 30] width 26 height 27
